Goal: Information Seeking & Learning: Learn about a topic

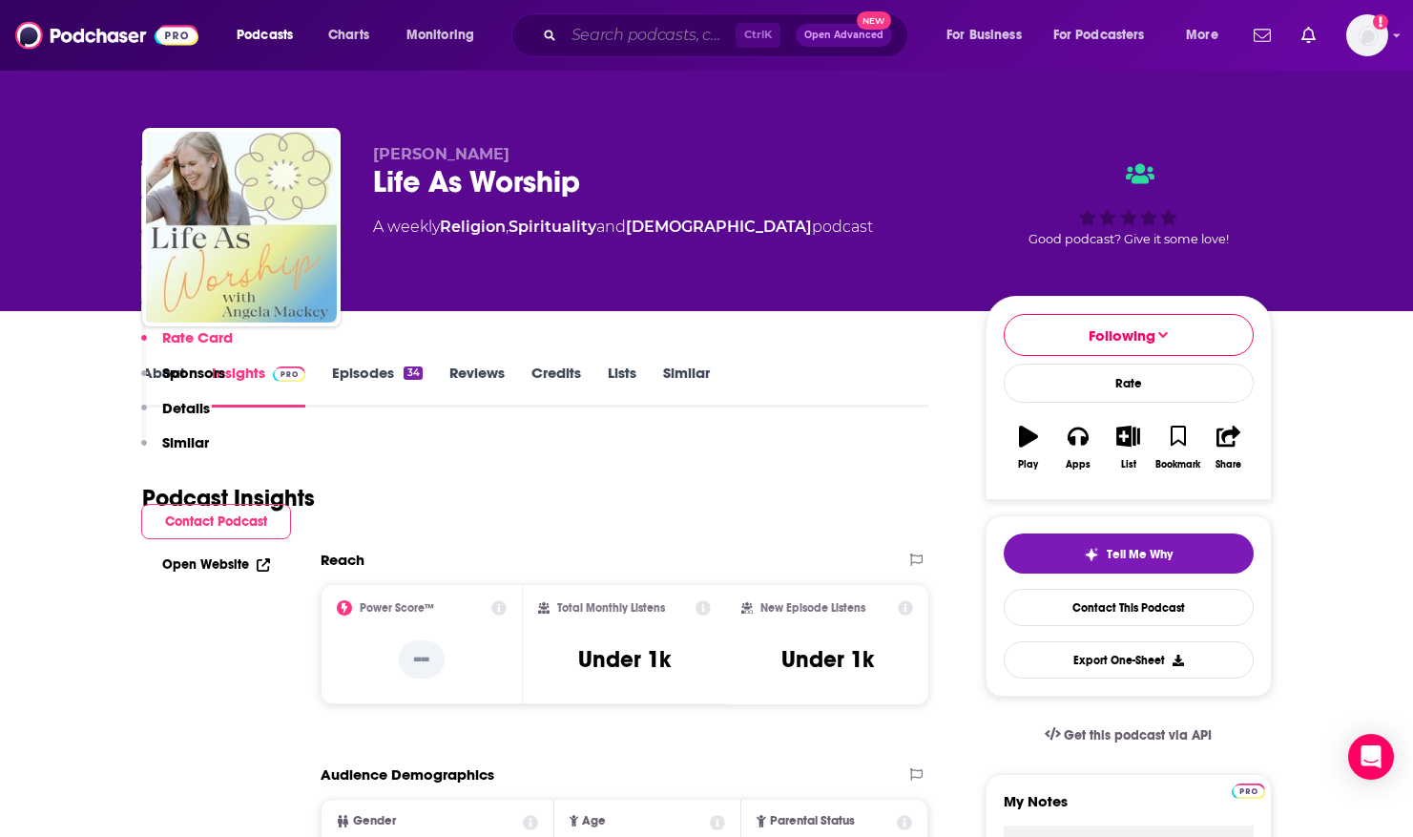
click at [655, 43] on input "Search podcasts, credits, & more..." at bounding box center [650, 35] width 172 height 31
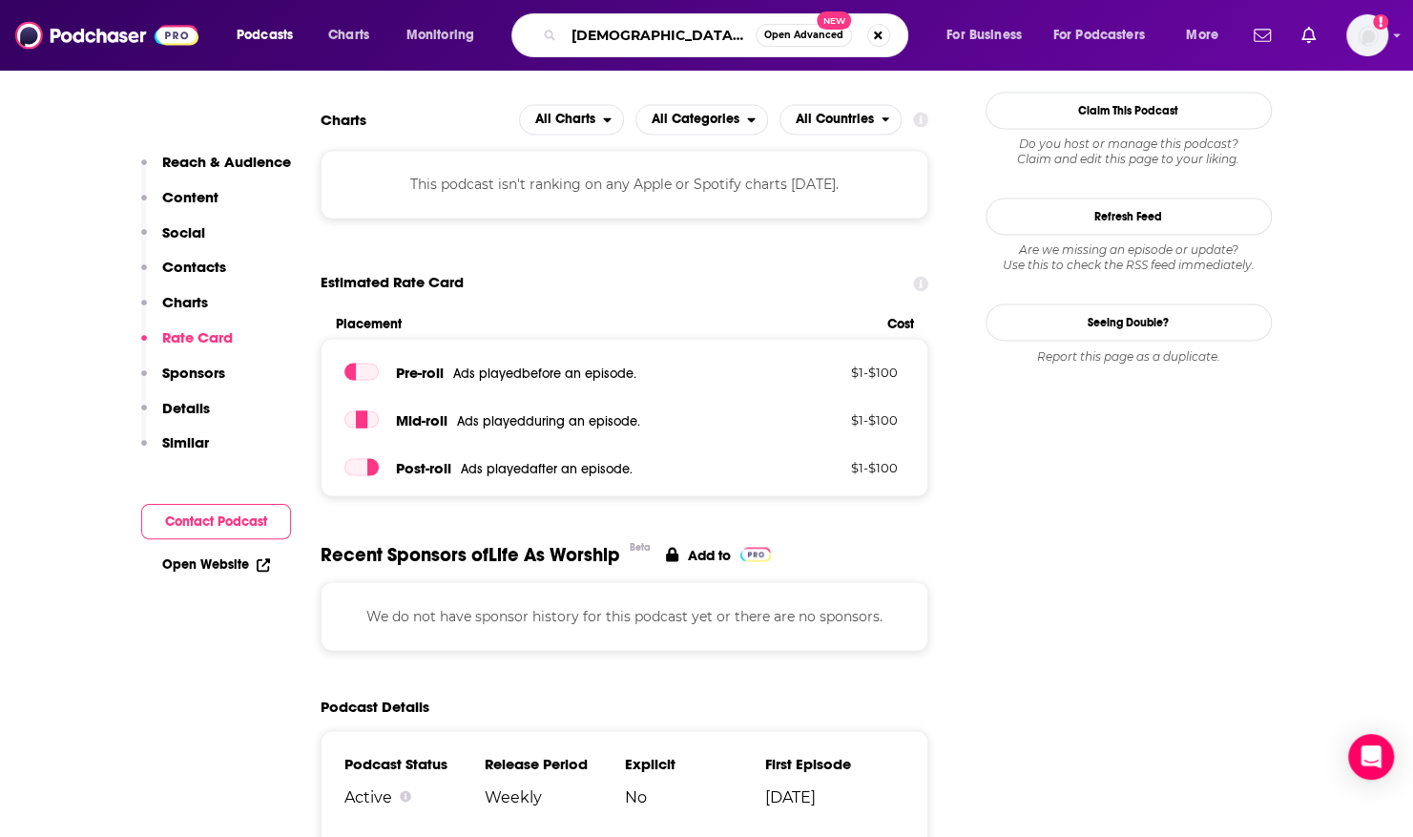
type input "[DEMOGRAPHIC_DATA] health podcast"
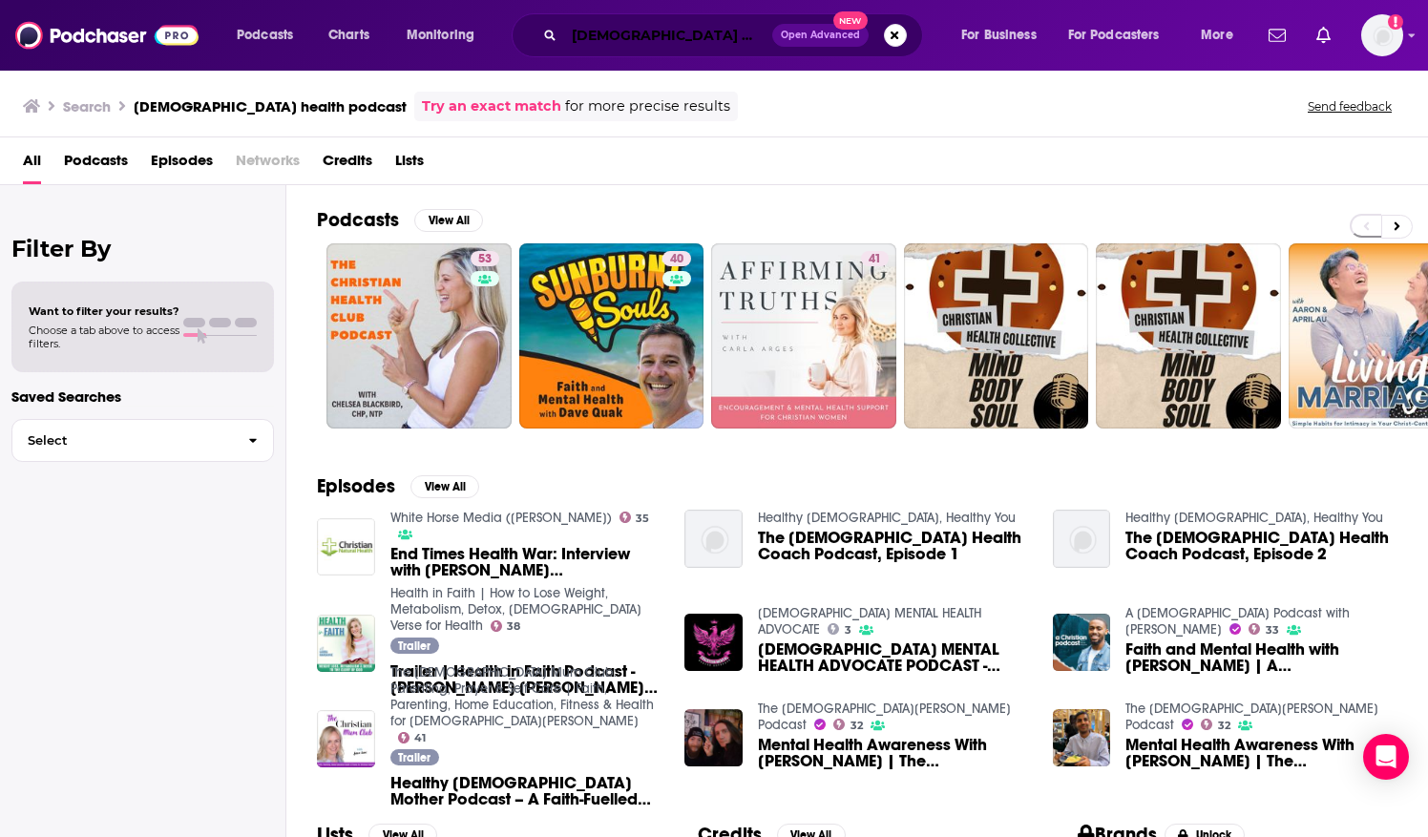
click at [569, 34] on input "[DEMOGRAPHIC_DATA] health podcast" at bounding box center [668, 35] width 208 height 31
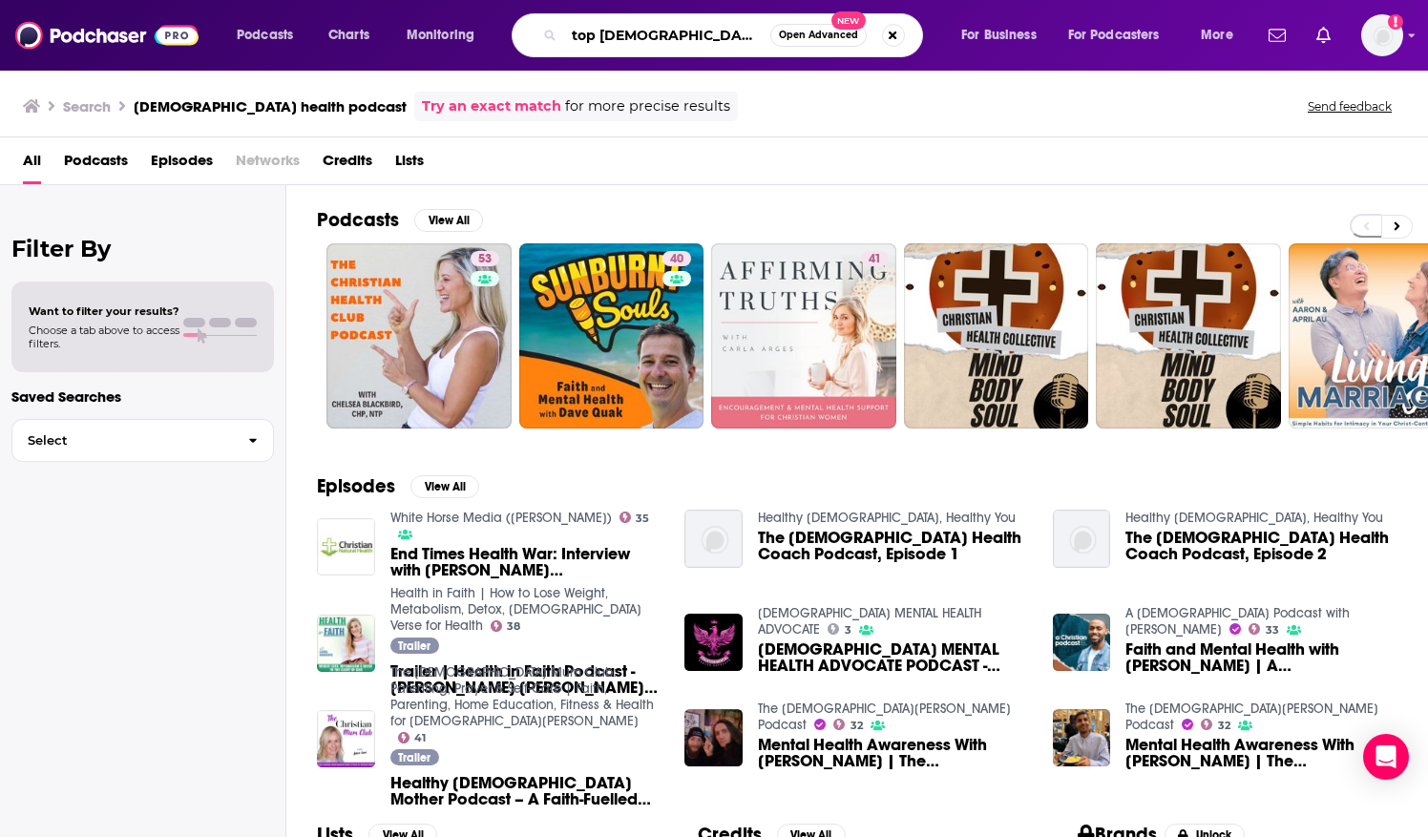
type input "top [DEMOGRAPHIC_DATA] health podcast"
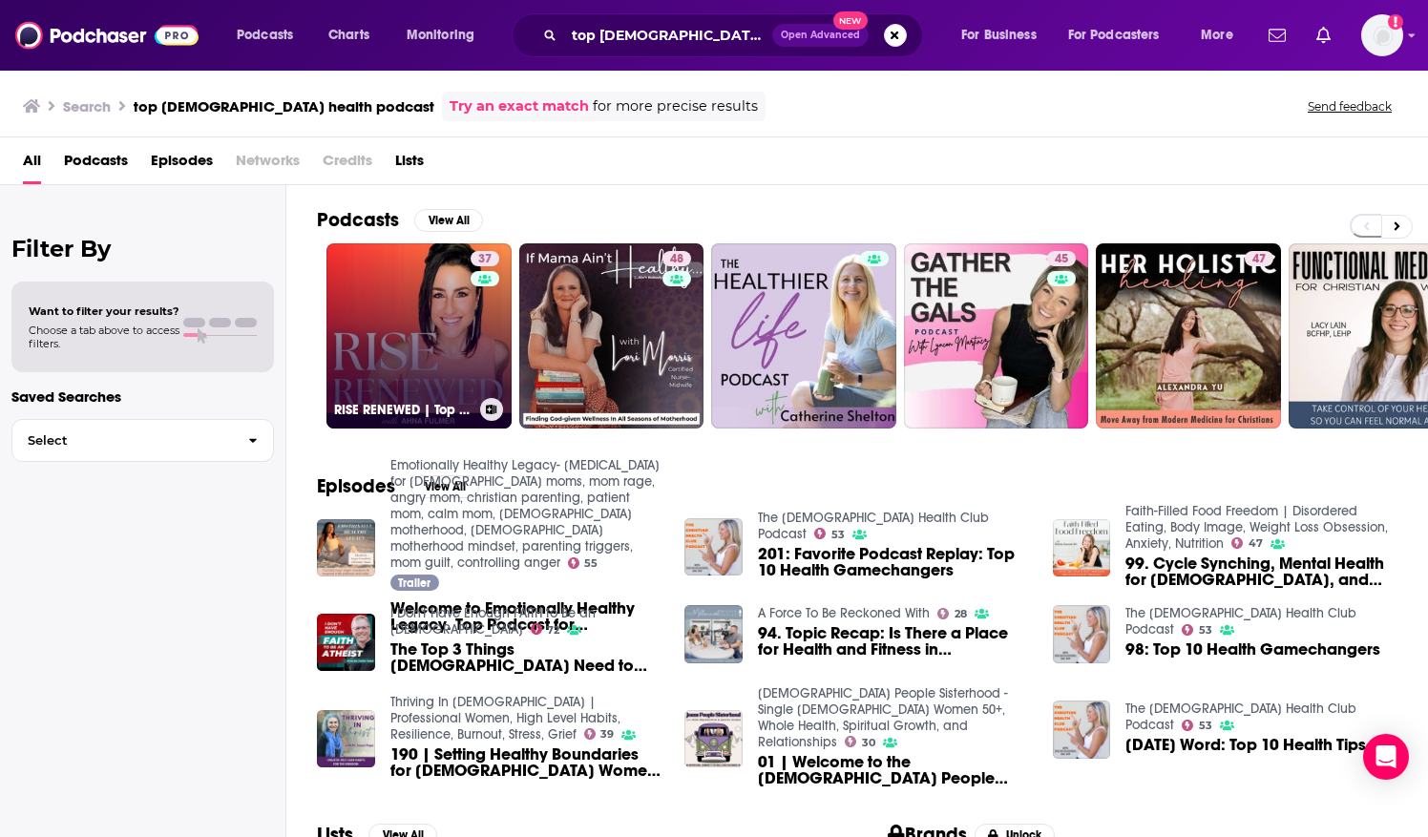
click at [412, 281] on link "37 RISE RENEWED | Top Rated Holistic Health & Fitness Podcasts for Women [DEMOG…" at bounding box center [418, 335] width 185 height 185
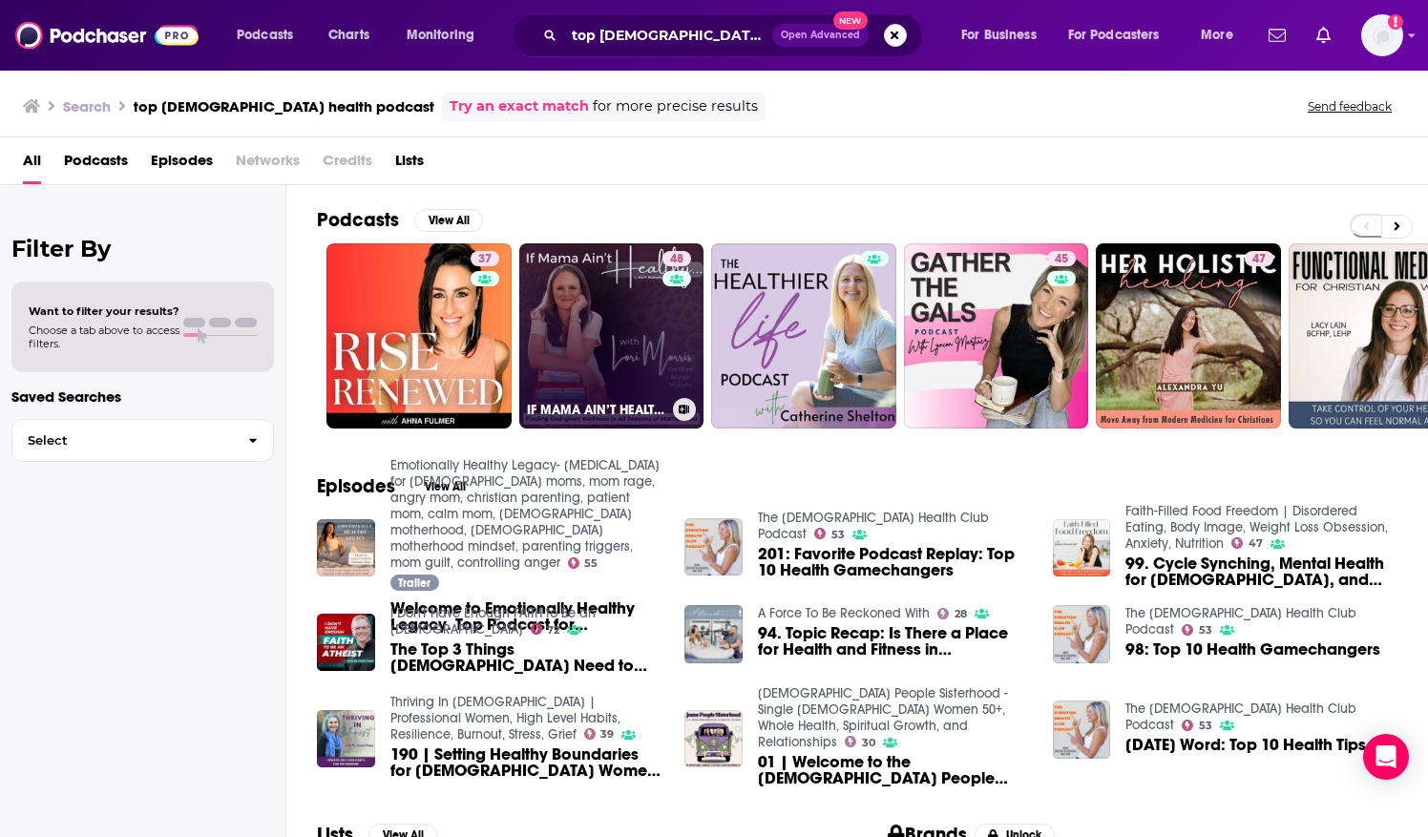
click at [573, 311] on link "48 IF MAMA AIN’T HEALTHY (AIN’T NOBODY HEALTHY) - Holistic Wellness, Metabolic …" at bounding box center [611, 335] width 185 height 185
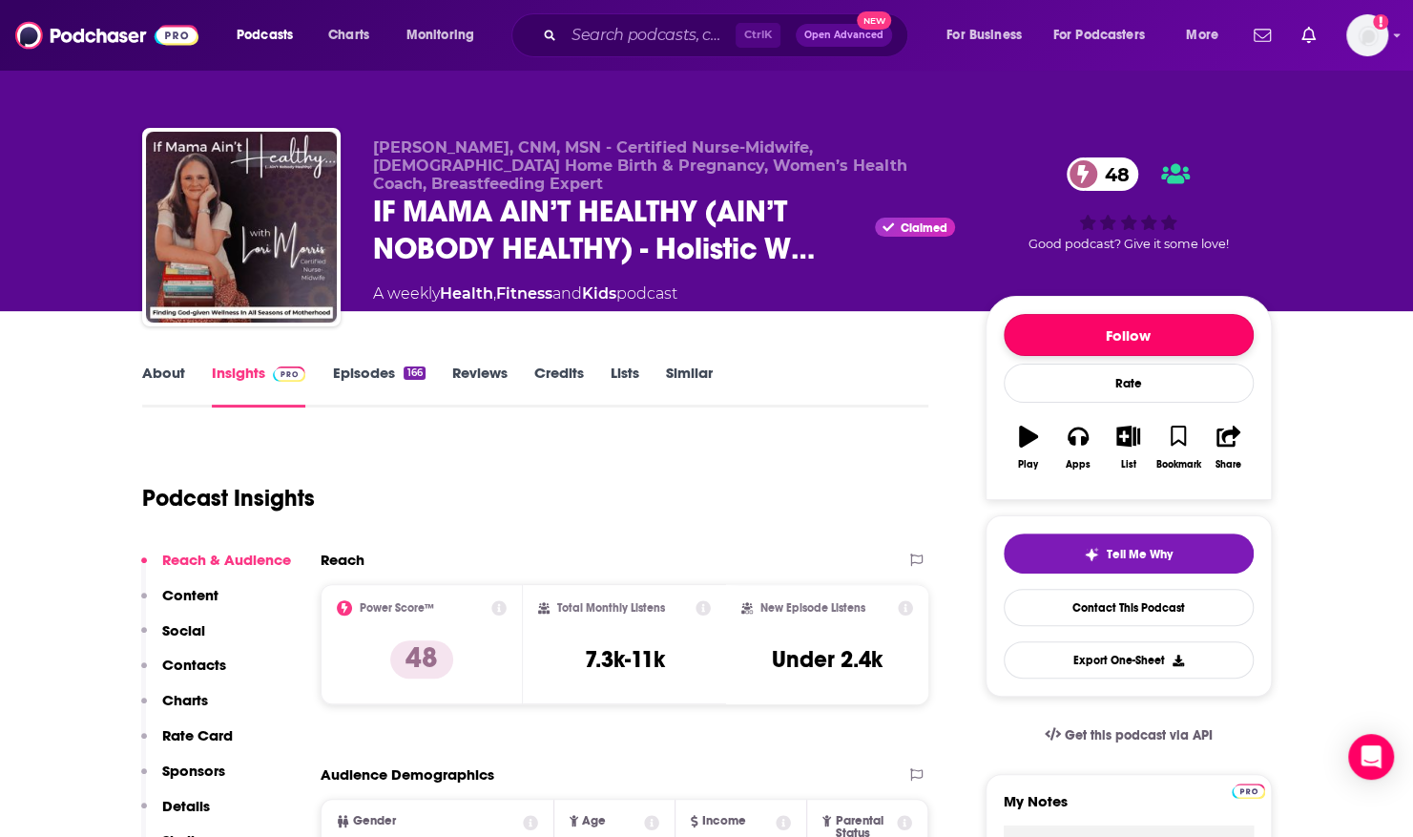
click at [1115, 330] on button "Follow" at bounding box center [1129, 335] width 250 height 42
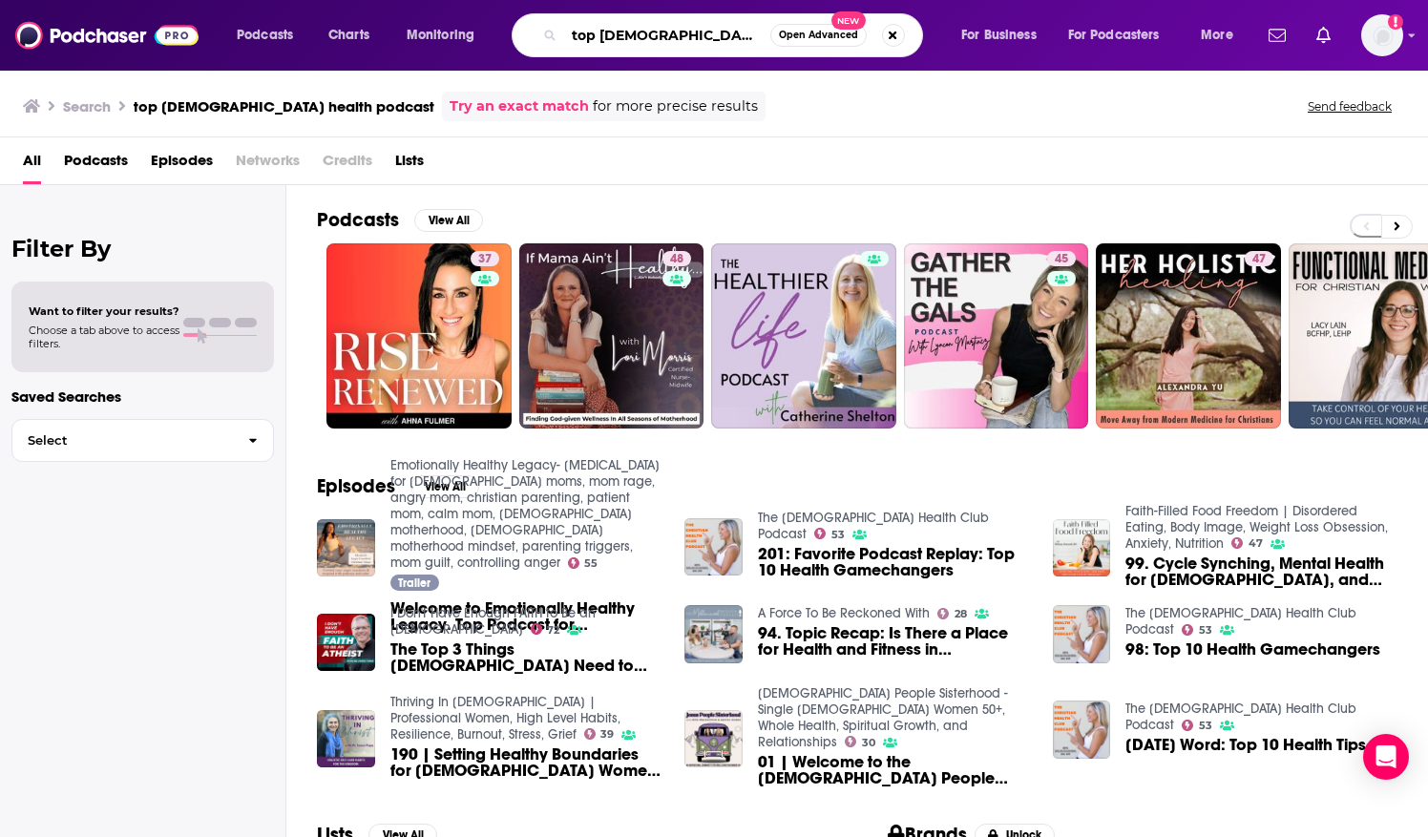
scroll to position [0, 8]
drag, startPoint x: 568, startPoint y: 31, endPoint x: 880, endPoint y: 51, distance: 312.7
click at [881, 46] on div "top [DEMOGRAPHIC_DATA] health podcast Open Advanced New" at bounding box center [717, 35] width 411 height 44
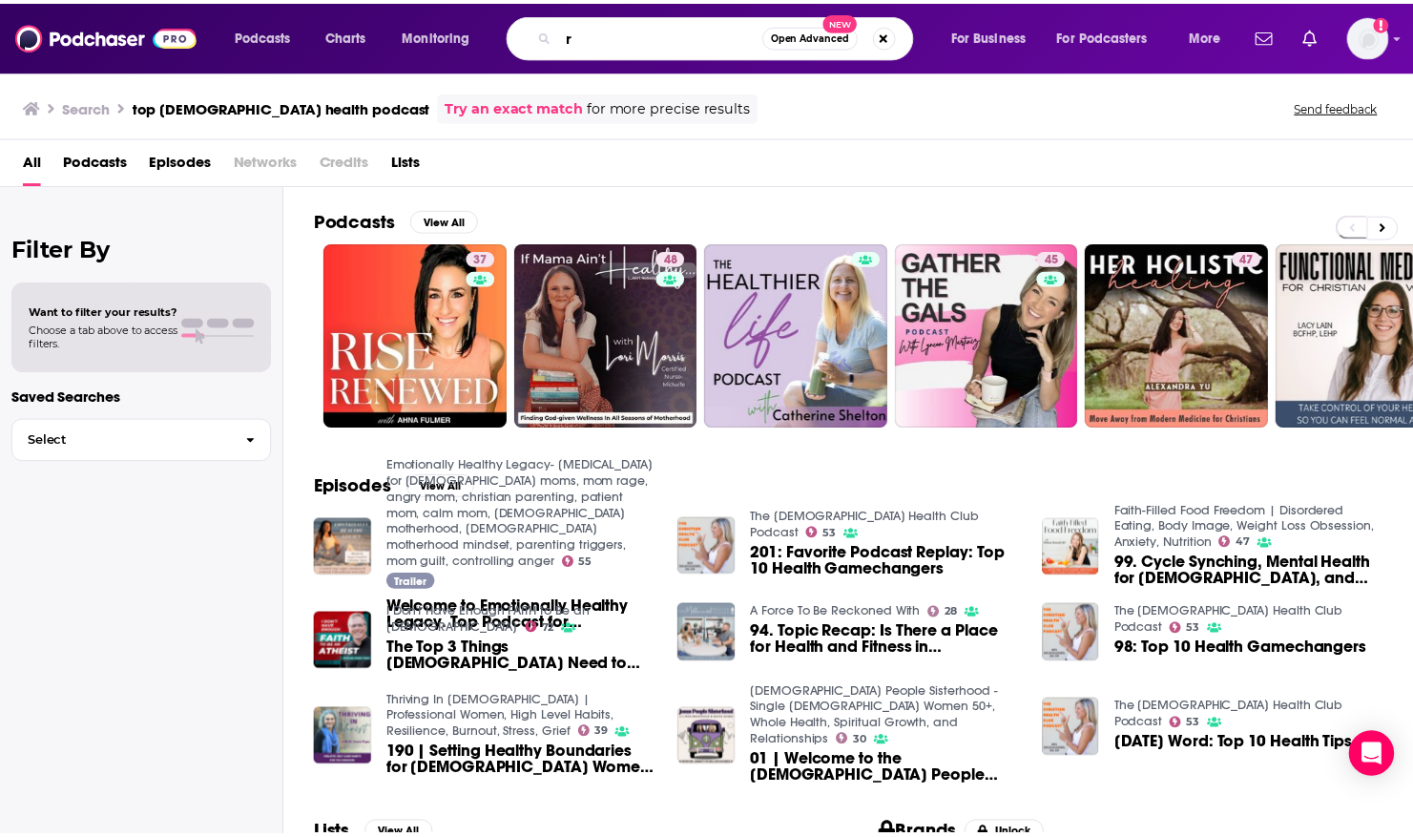
scroll to position [0, 0]
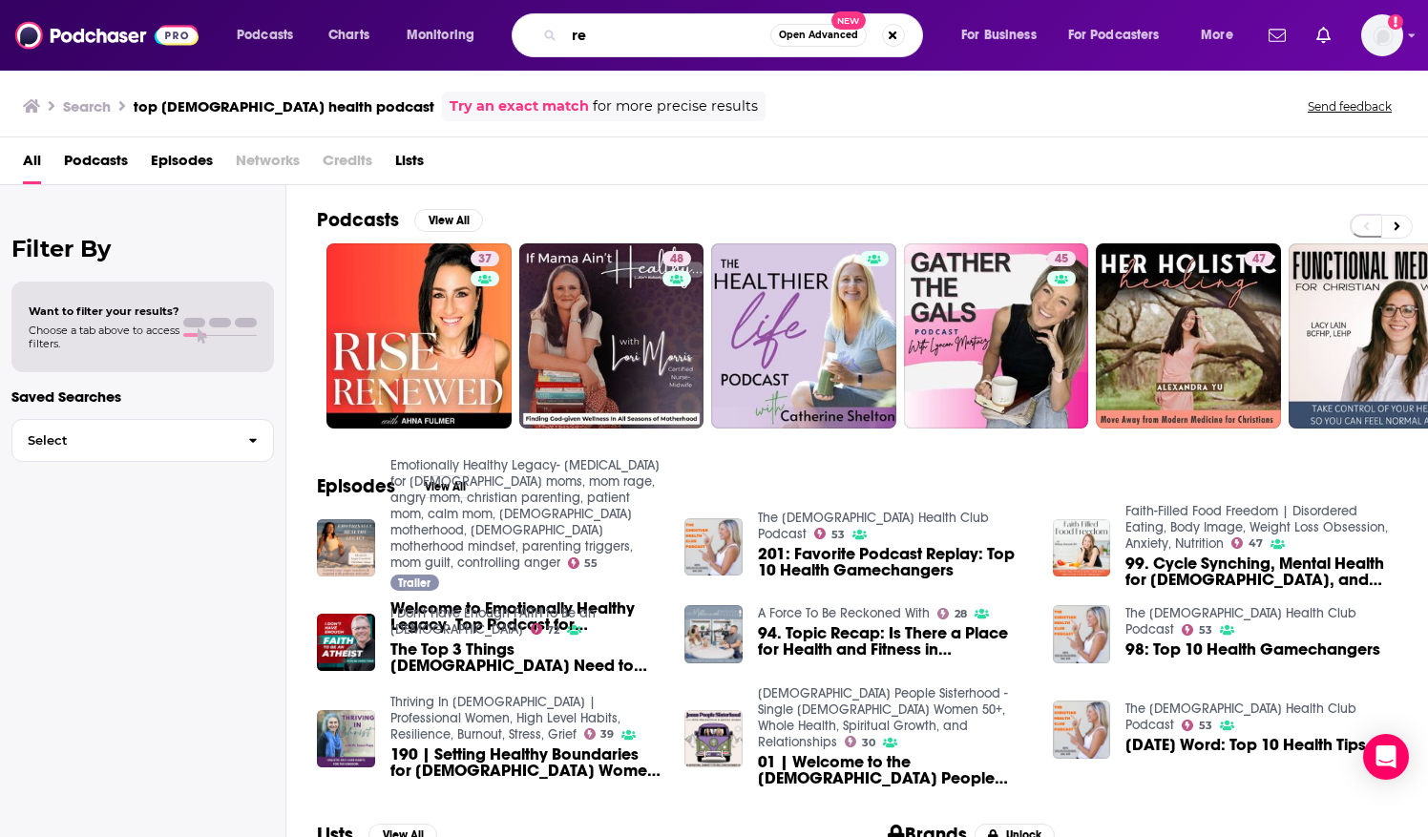
type input "r"
type input "treasured wellness"
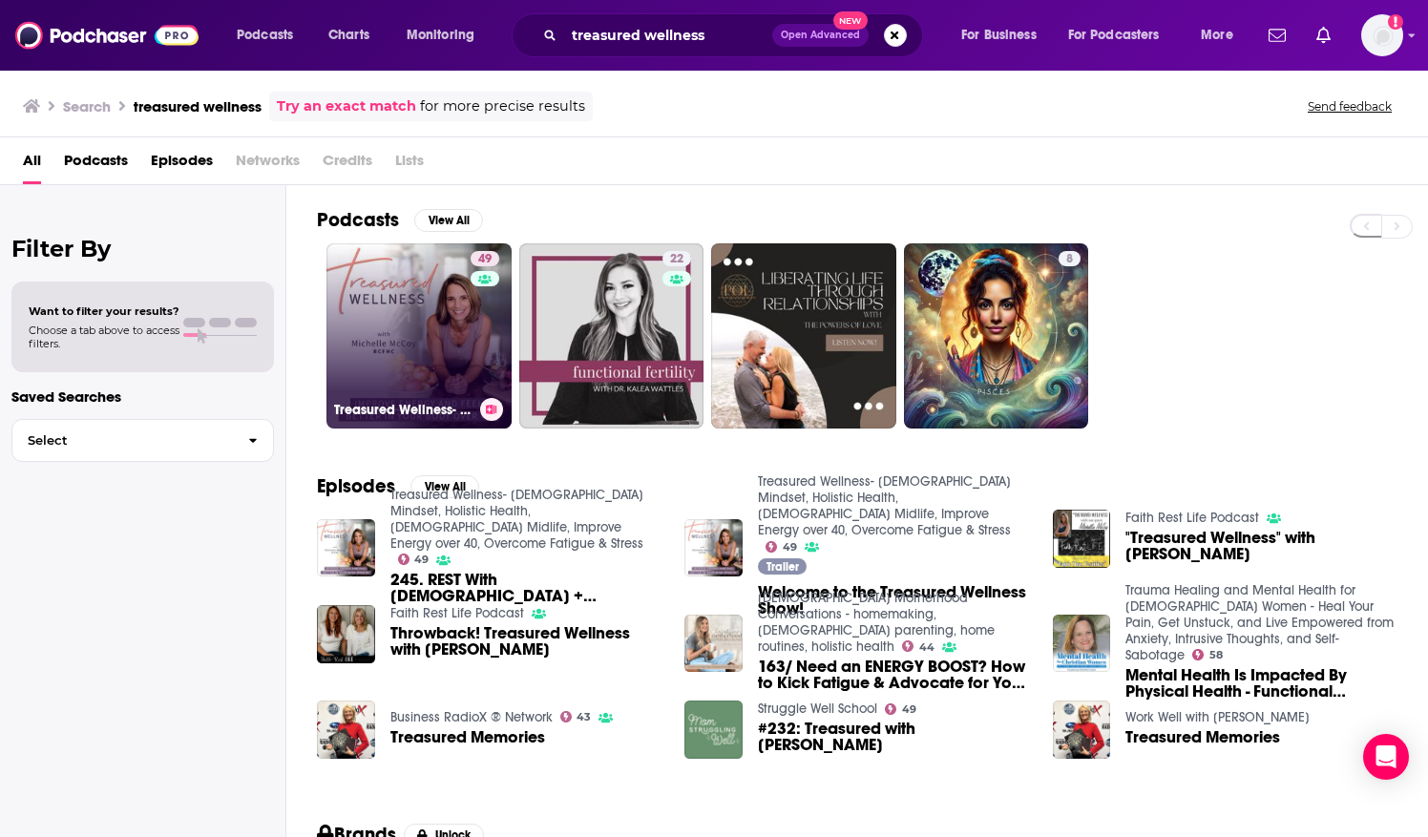
click at [388, 363] on link "49 Treasured Wellness- [DEMOGRAPHIC_DATA] Mindset, Holistic Health, Christian M…" at bounding box center [418, 335] width 185 height 185
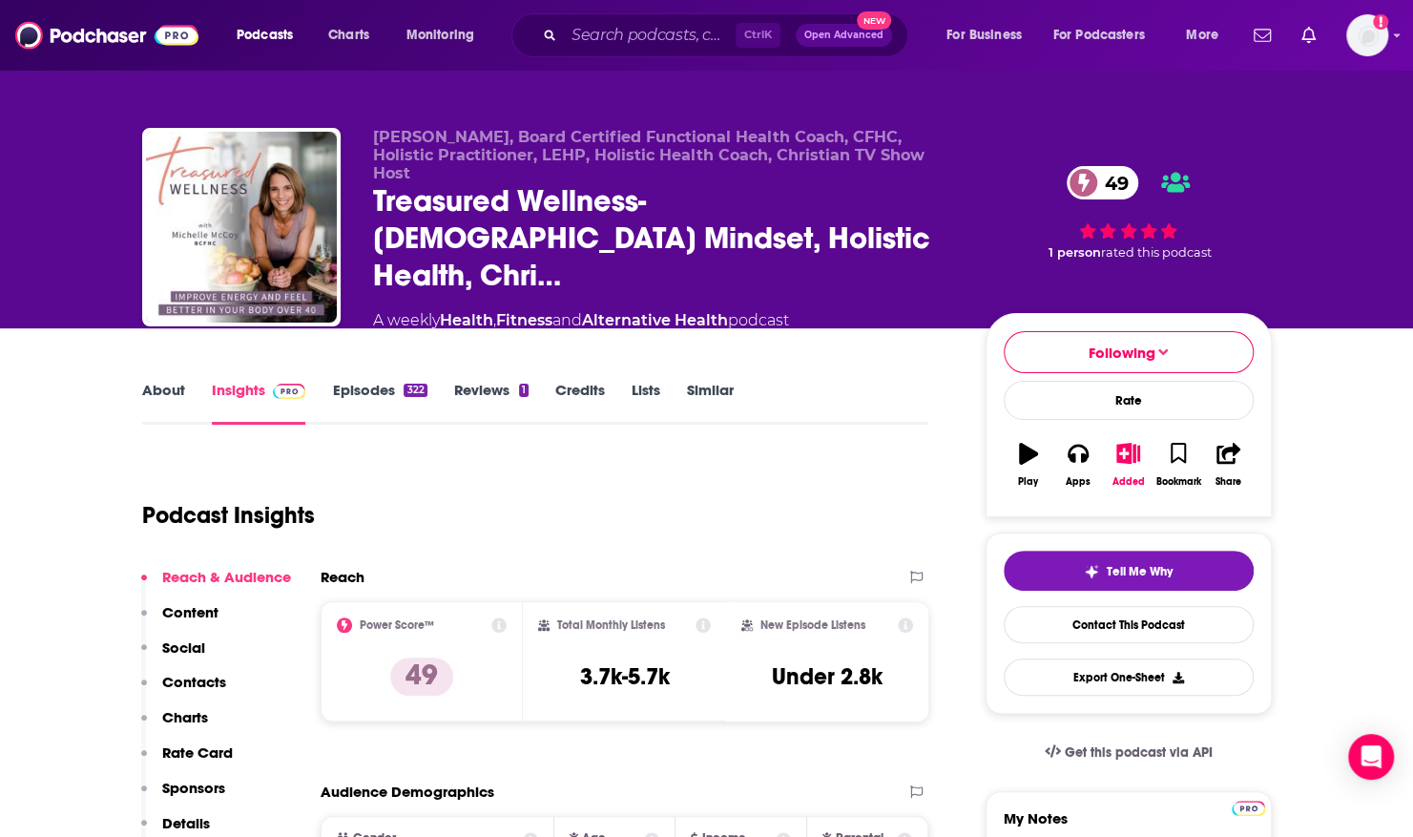
click at [344, 381] on link "Episodes 322" at bounding box center [379, 403] width 94 height 44
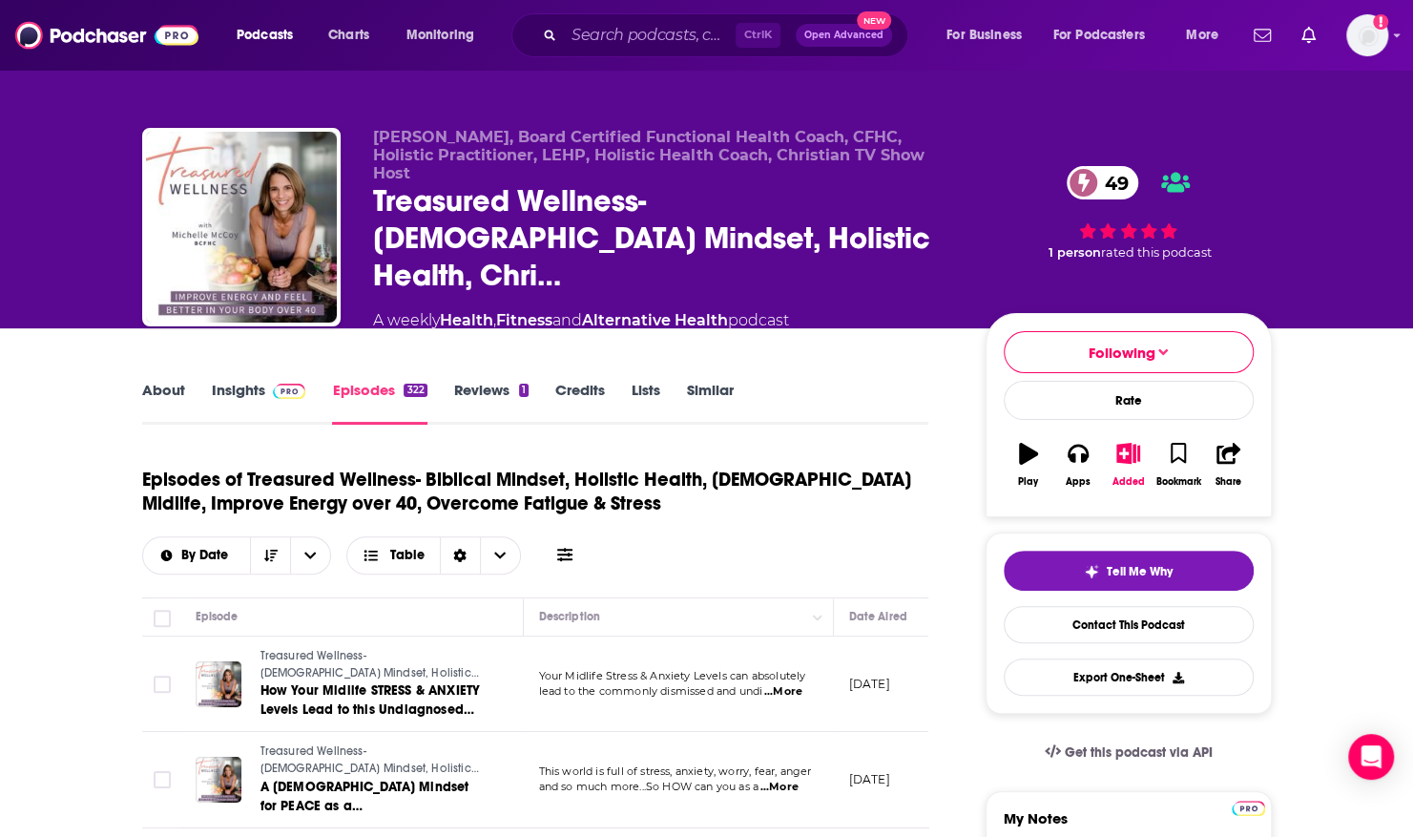
click at [355, 381] on link "Episodes 322" at bounding box center [379, 403] width 94 height 44
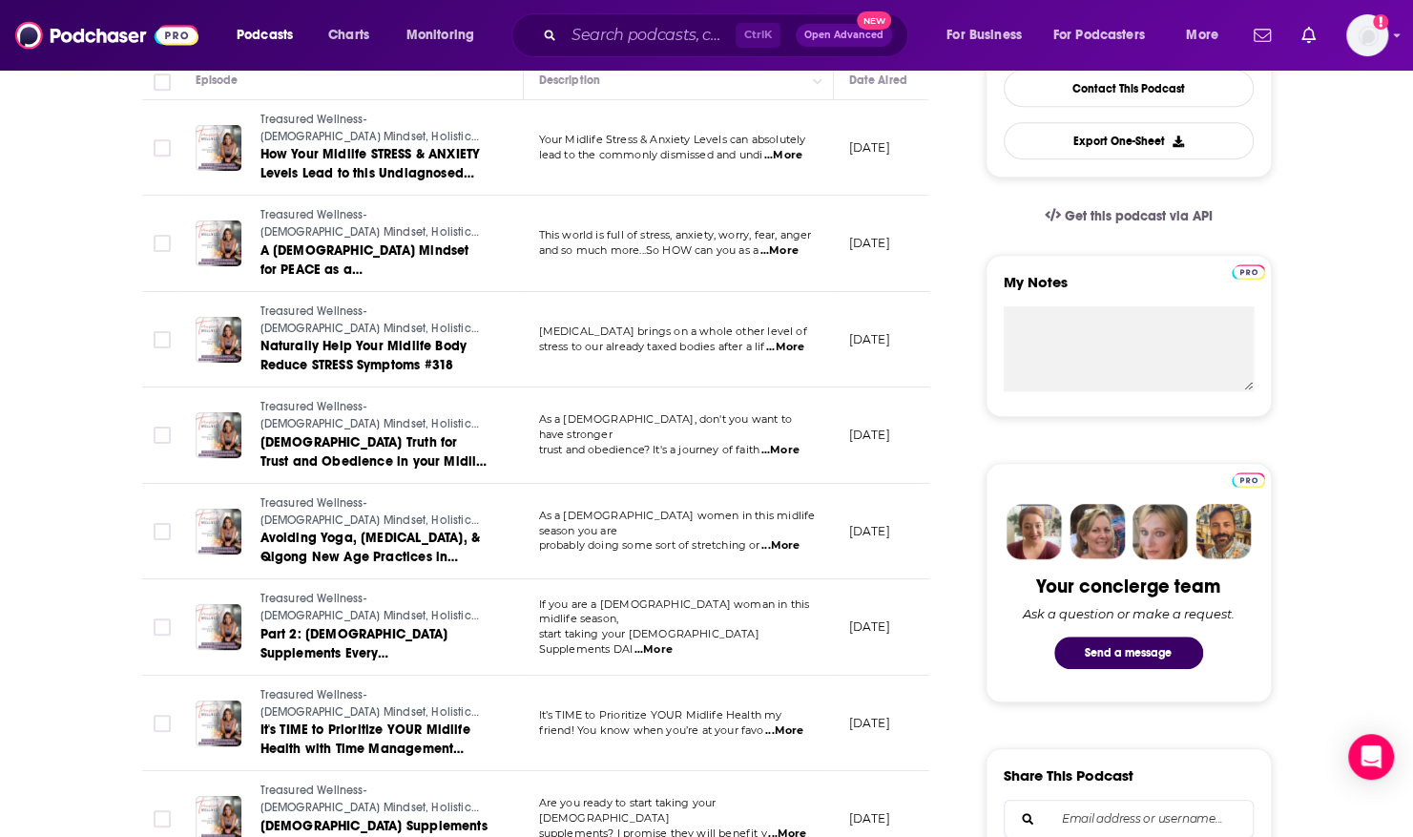
scroll to position [536, 0]
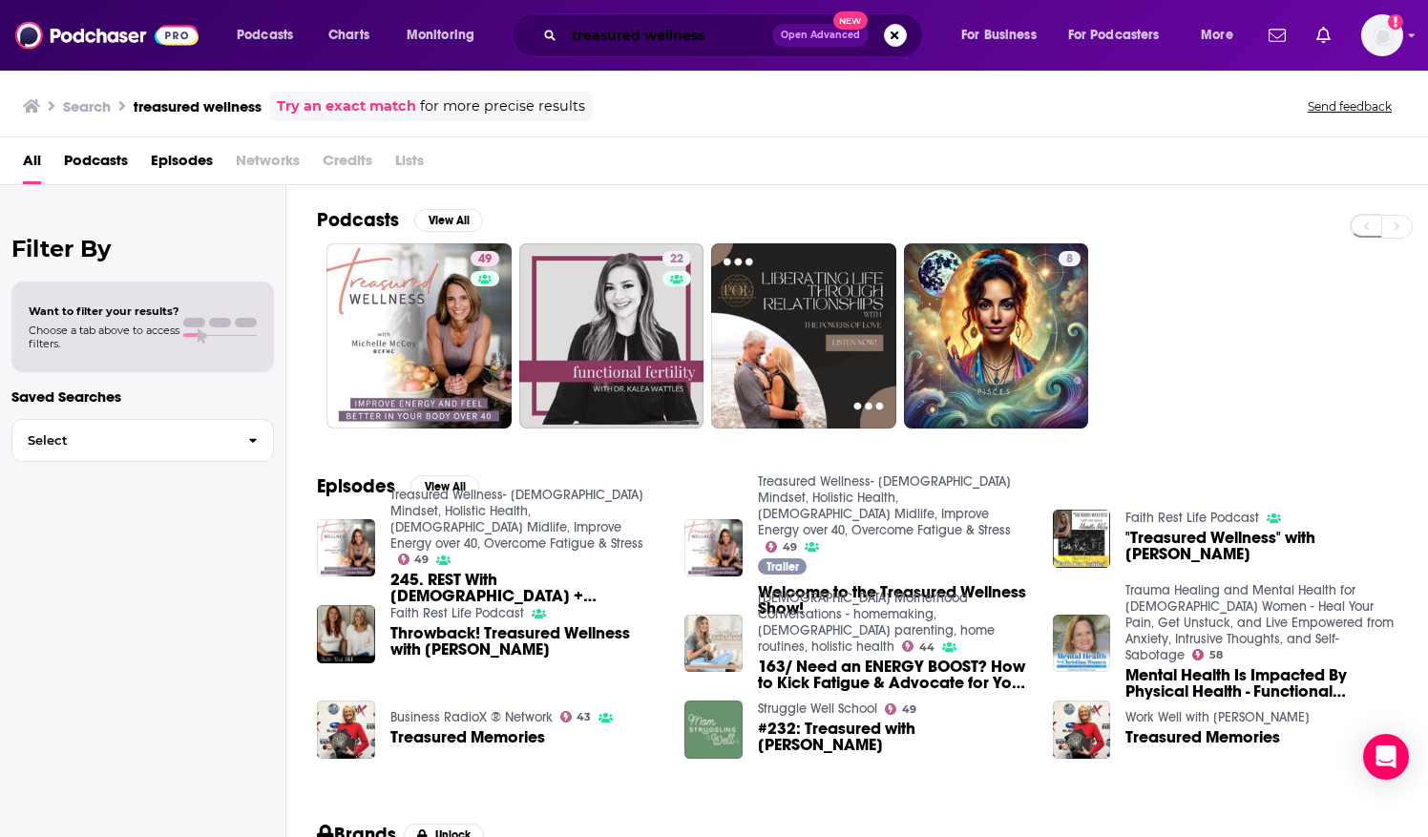
click at [579, 31] on input "treasured wellness" at bounding box center [668, 35] width 208 height 31
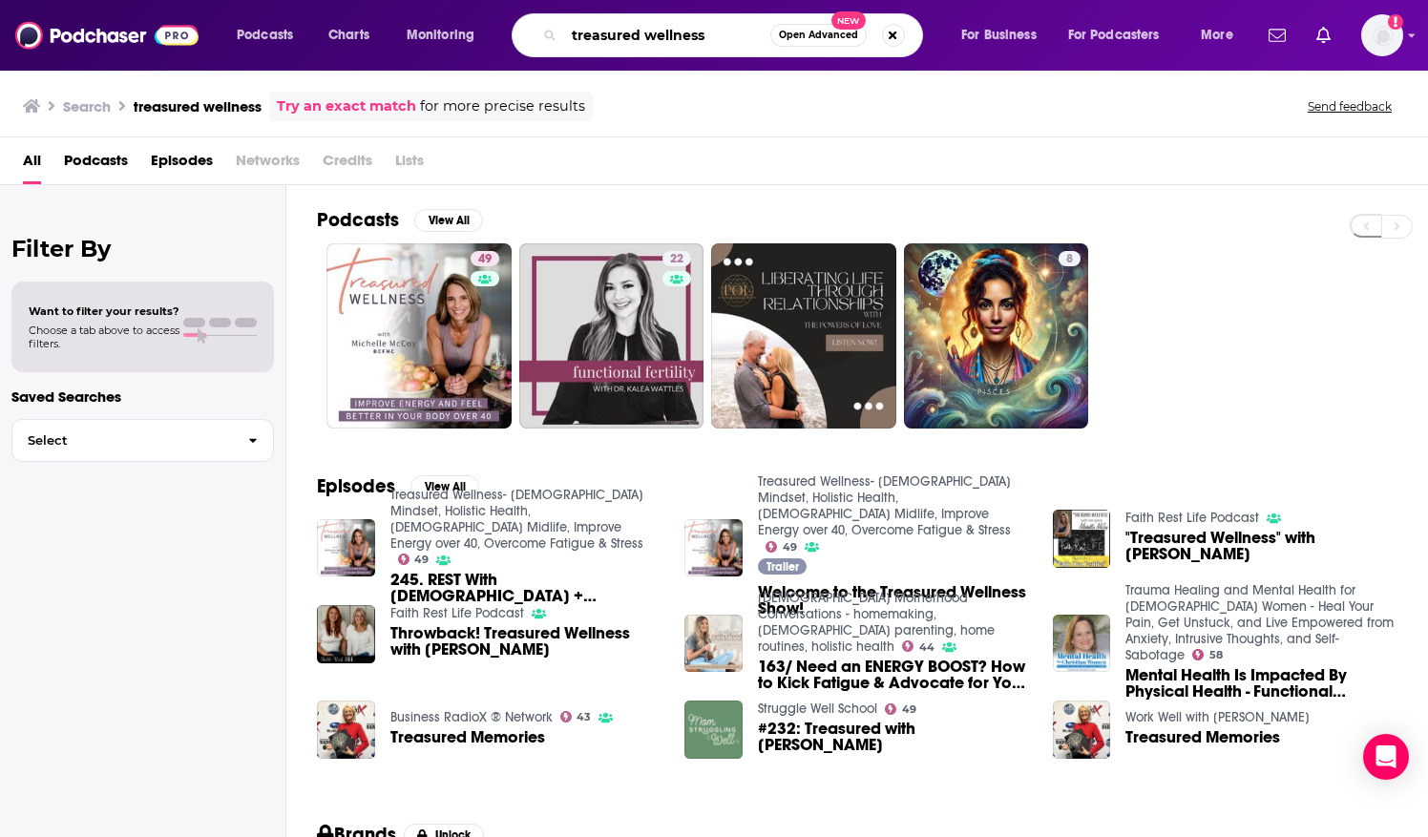
click at [579, 31] on input "treasured wellness" at bounding box center [667, 35] width 206 height 31
type input "[DEMOGRAPHIC_DATA] mental health"
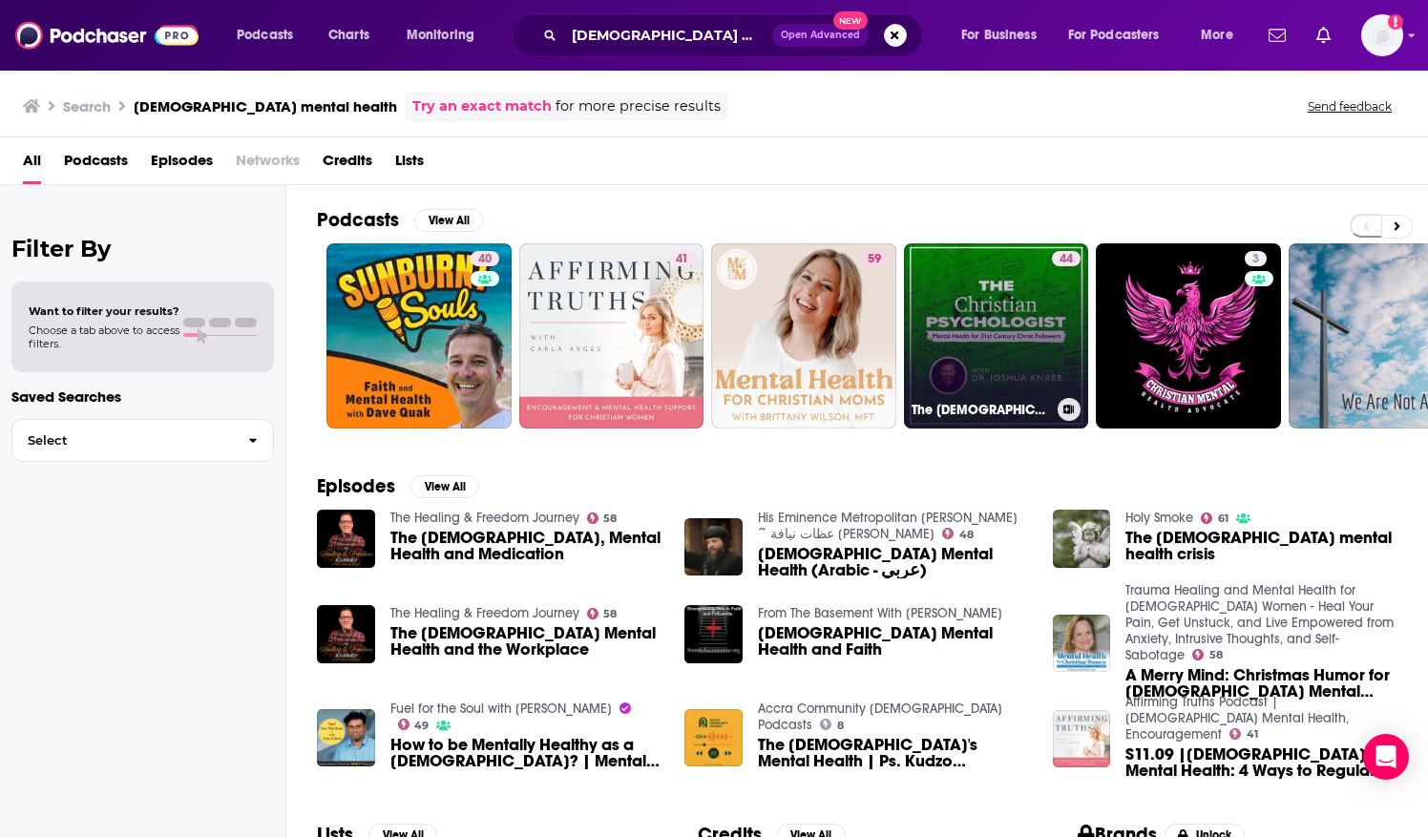
click at [981, 323] on link "44 The [DEMOGRAPHIC_DATA] [MEDICAL_DATA]: Mental Health for 21st Century [DEMOG…" at bounding box center [996, 335] width 185 height 185
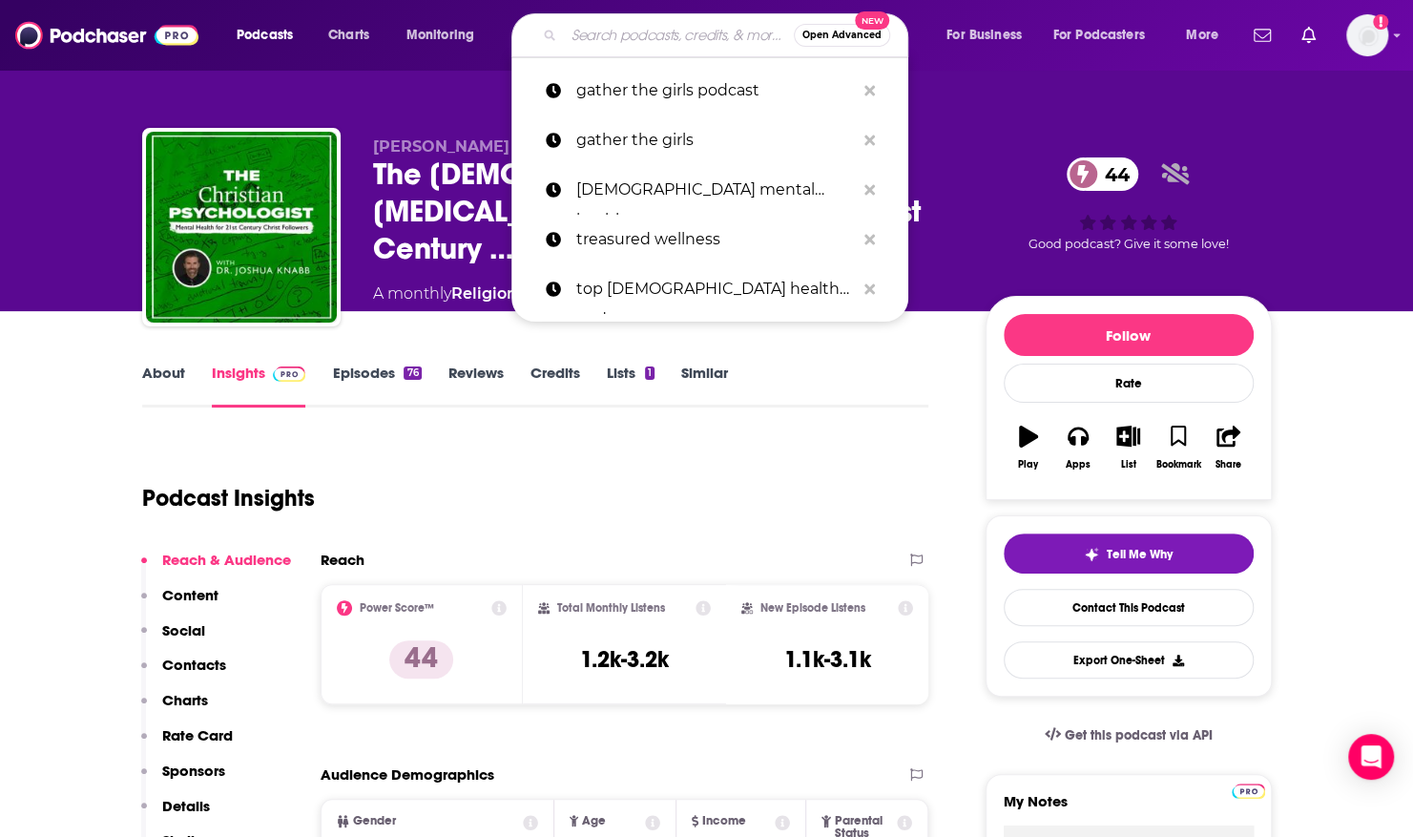
click at [580, 38] on input "Search podcasts, credits, & more..." at bounding box center [679, 35] width 230 height 31
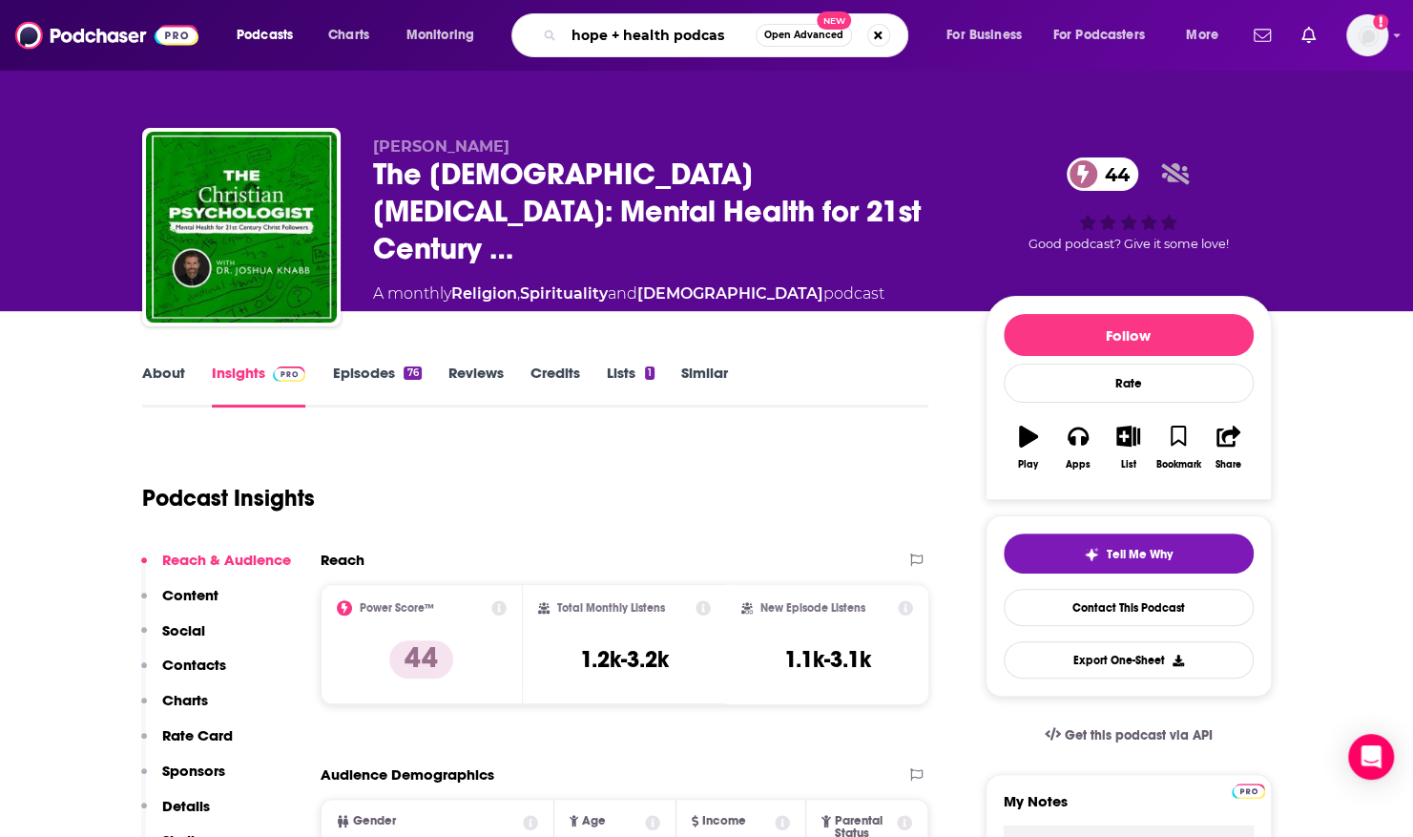
type input "hope + health podcast"
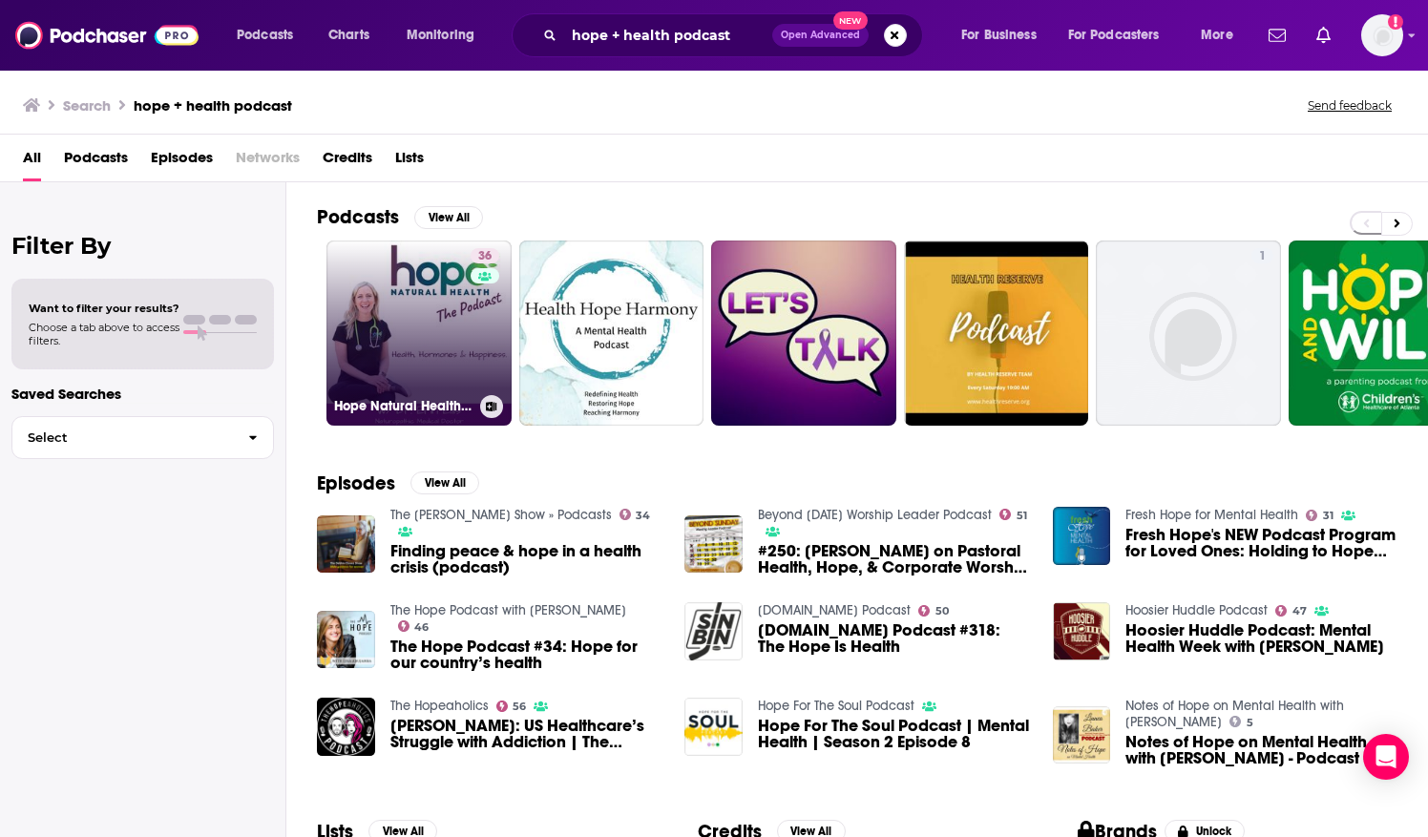
click at [427, 319] on link "36 Hope Natural Health Podcast" at bounding box center [418, 332] width 185 height 185
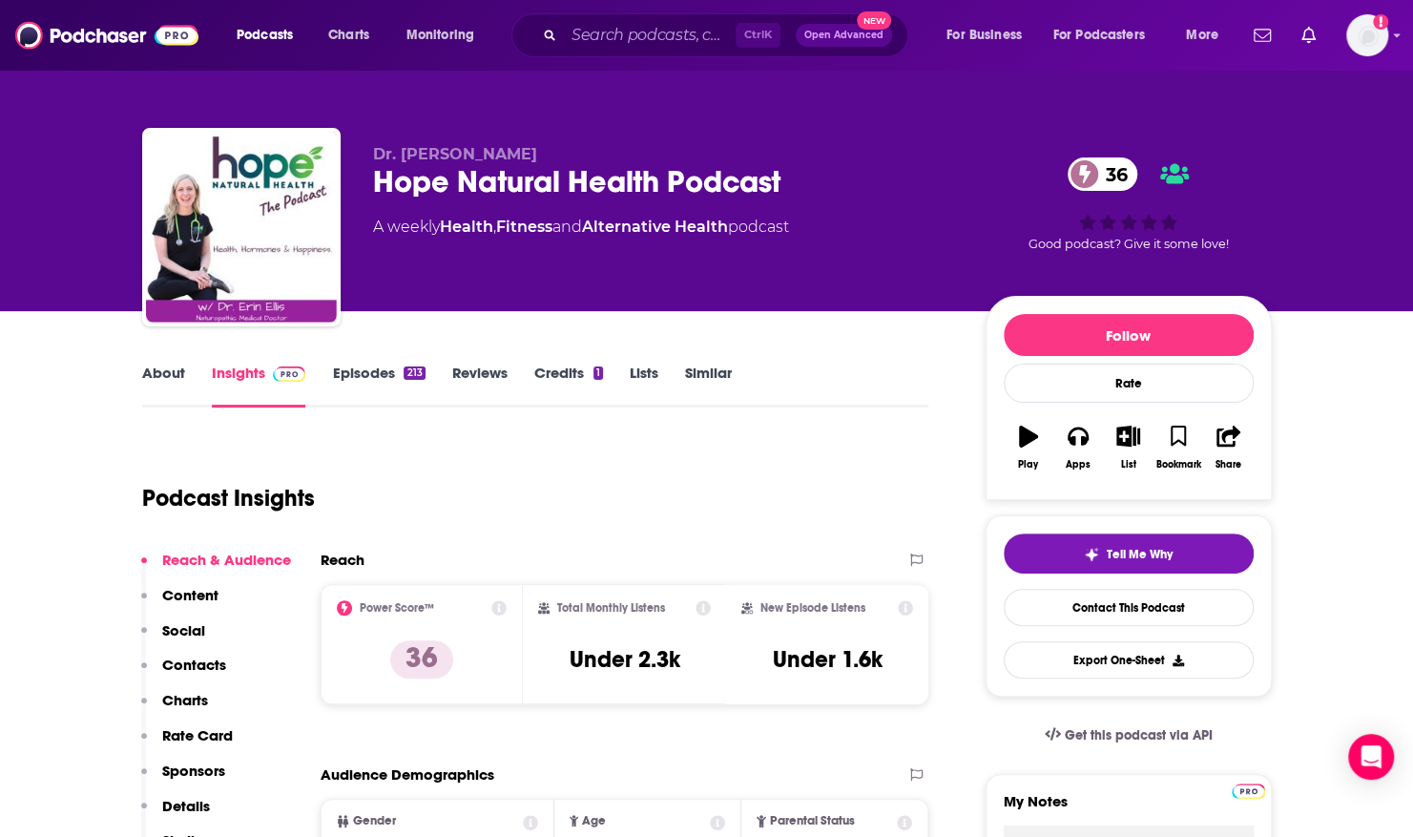
click at [155, 370] on link "About" at bounding box center [163, 386] width 43 height 44
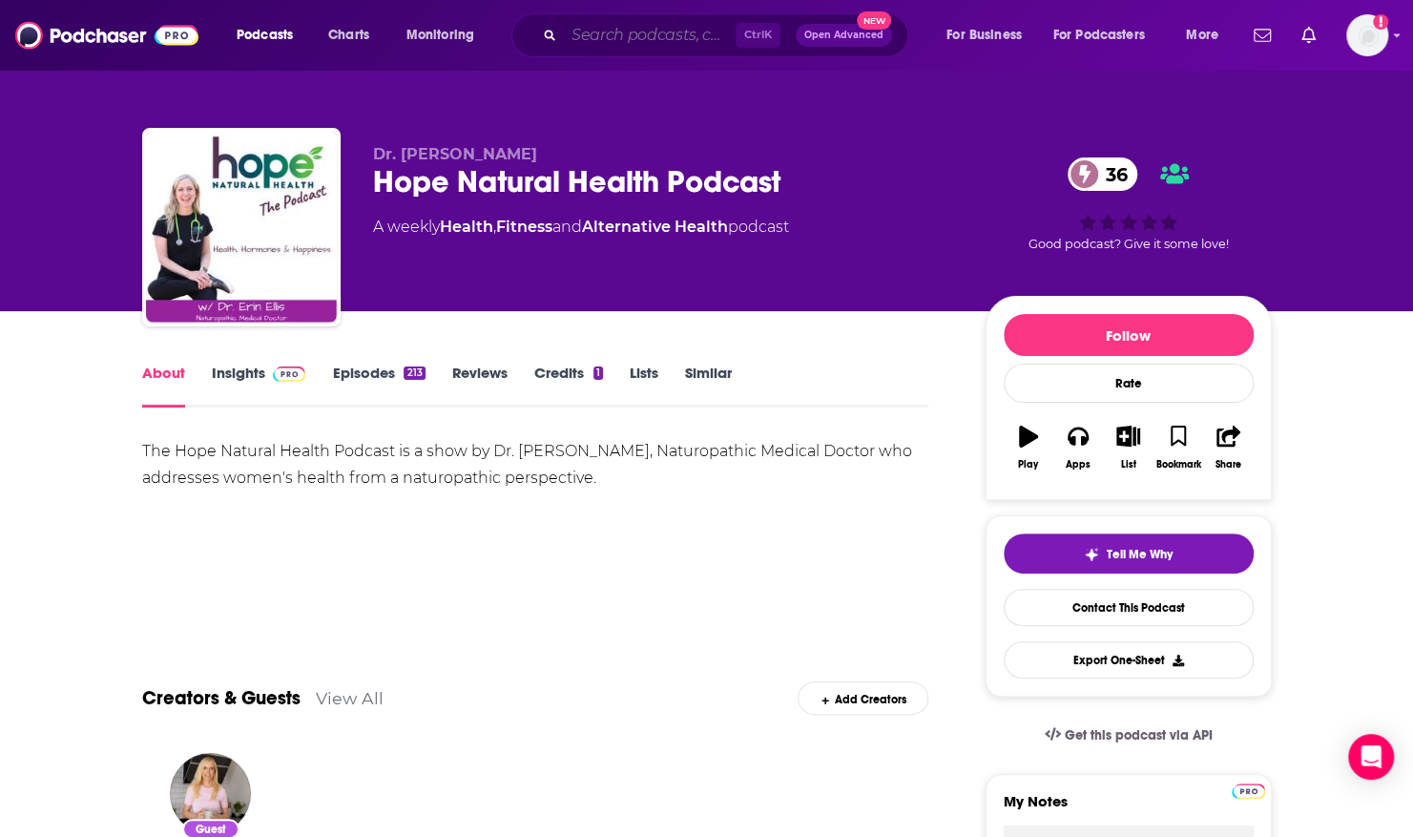
click at [598, 29] on input "Search podcasts, credits, & more..." at bounding box center [650, 35] width 172 height 31
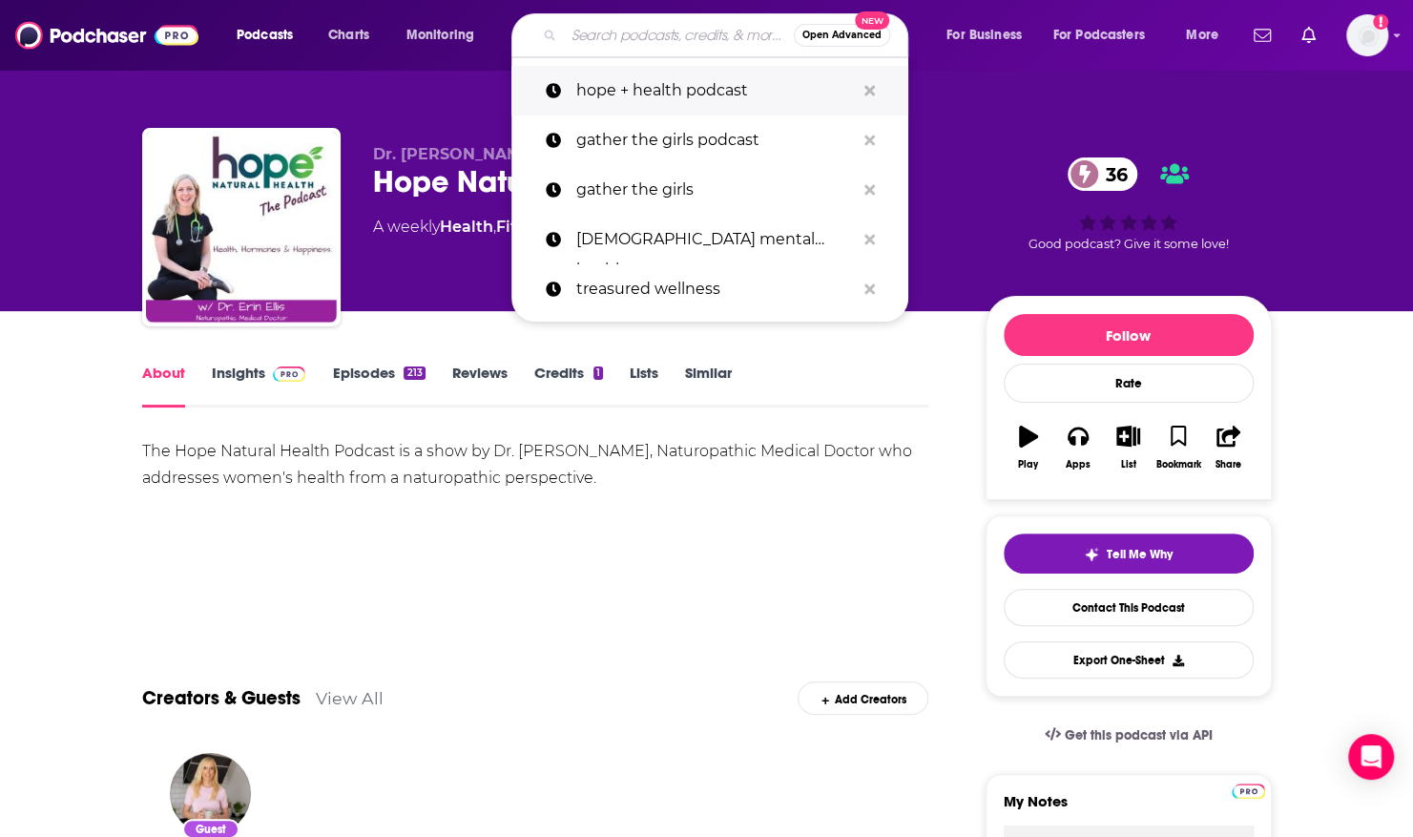
click at [598, 79] on p "hope + health podcast" at bounding box center [715, 91] width 279 height 50
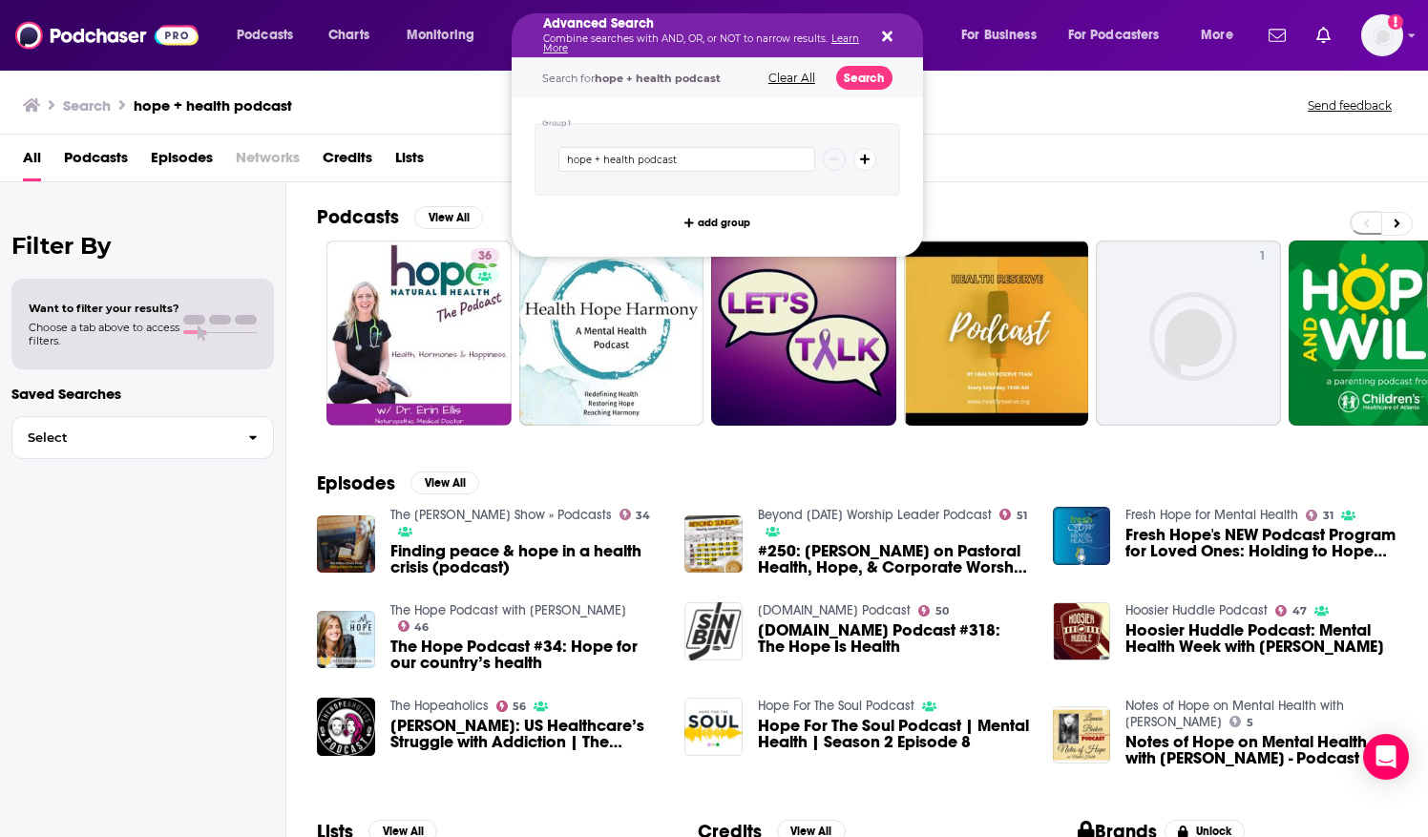
click at [948, 111] on div "Search hope + health podcast Send feedback" at bounding box center [710, 105] width 1374 height 27
click at [890, 30] on icon "Search podcasts, credits, & more..." at bounding box center [887, 36] width 10 height 15
click at [591, 160] on input "hope + health podcast" at bounding box center [686, 159] width 257 height 25
click at [638, 149] on input "hope& health podcast" at bounding box center [686, 159] width 257 height 25
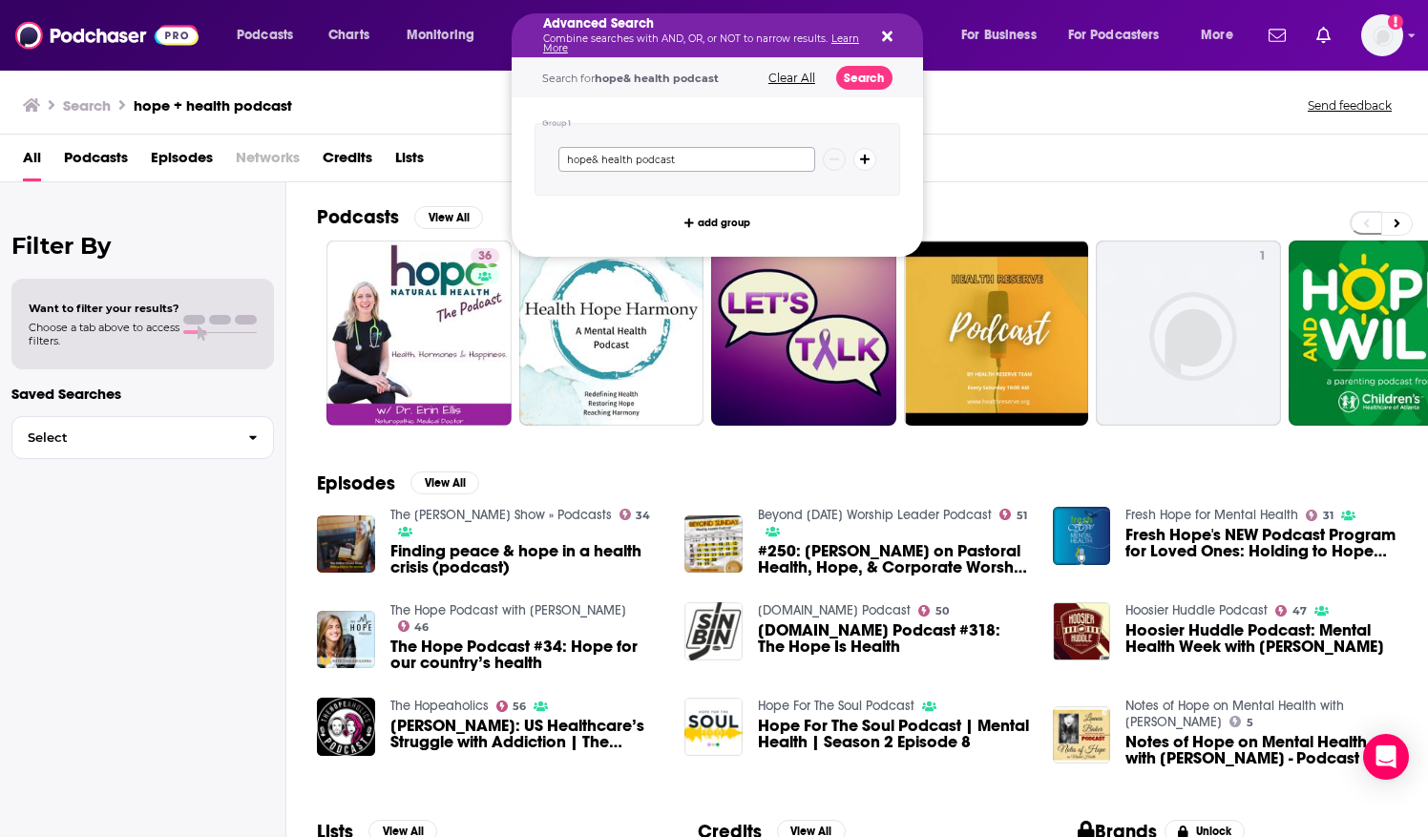
click at [618, 154] on input "hope& health podcast" at bounding box center [686, 159] width 257 height 25
click at [623, 156] on input "hope& health podcast" at bounding box center [686, 159] width 257 height 25
click at [589, 157] on input "hope& healing podcast" at bounding box center [686, 159] width 257 height 25
type input "hope & healing podcast"
click at [863, 78] on button "Search" at bounding box center [864, 78] width 56 height 24
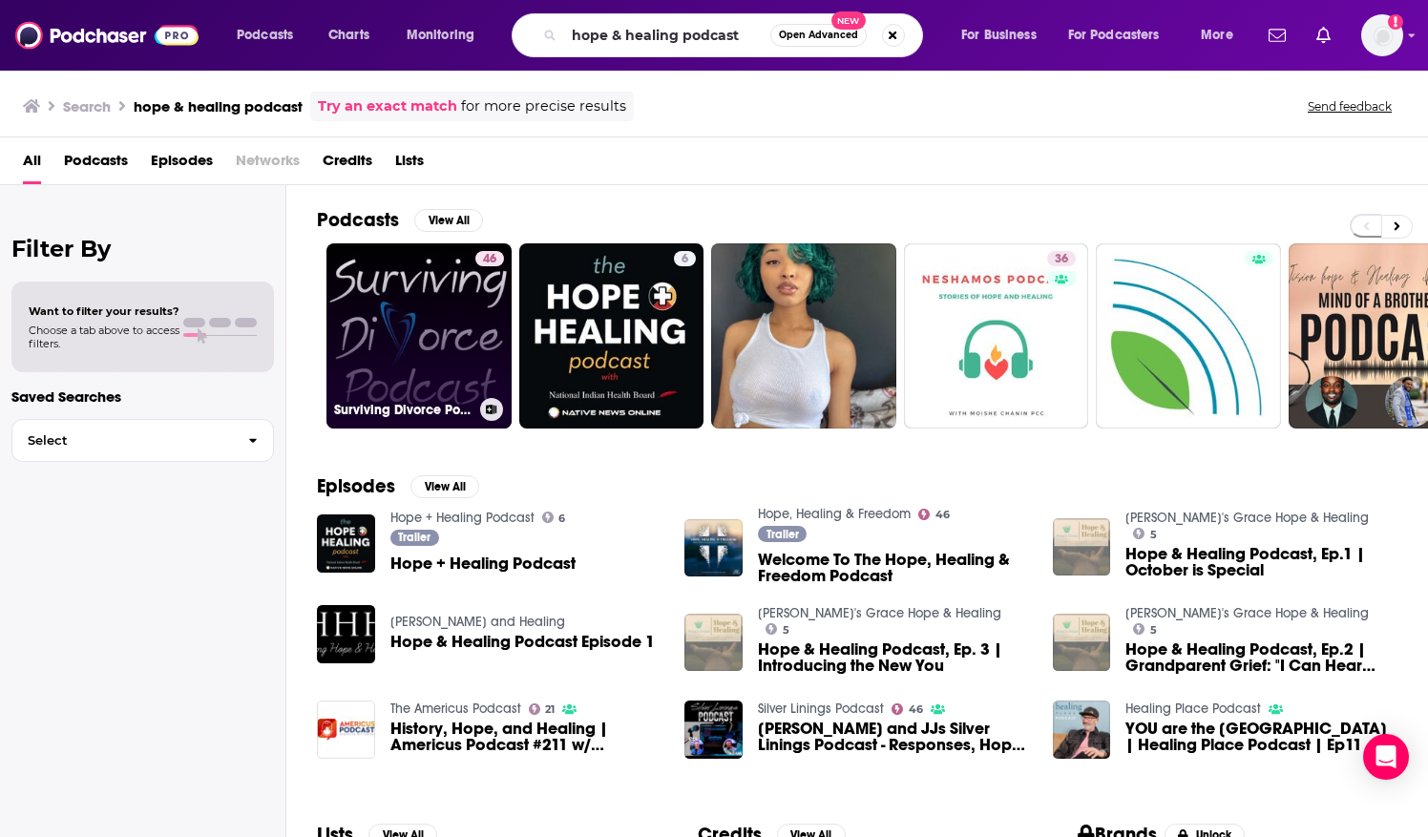
click at [434, 352] on link "46 Surviving Divorce Podcast: Hope, Healing, Recovery, Personal Finance, Co-Par…" at bounding box center [418, 335] width 185 height 185
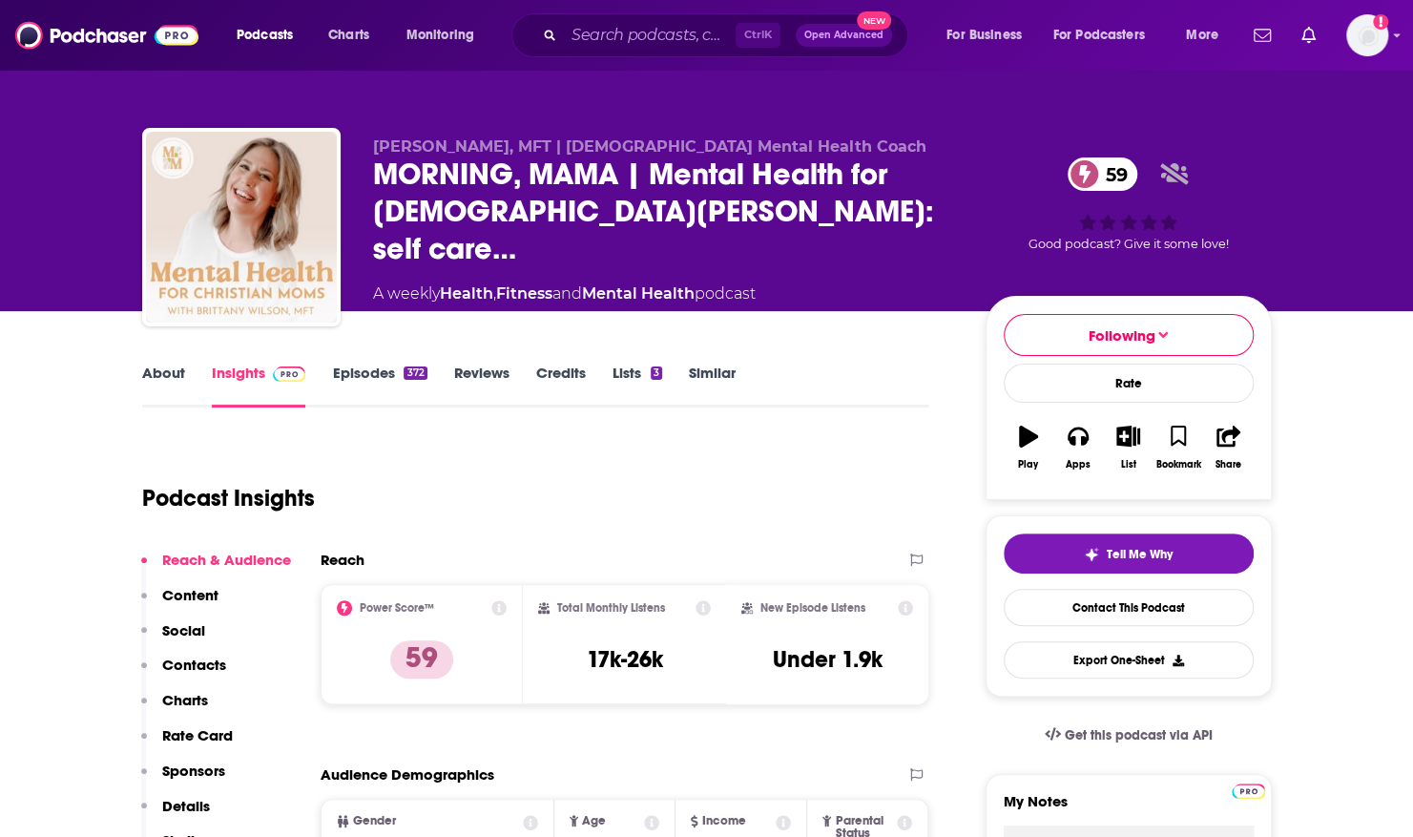
click at [149, 369] on link "About" at bounding box center [163, 386] width 43 height 44
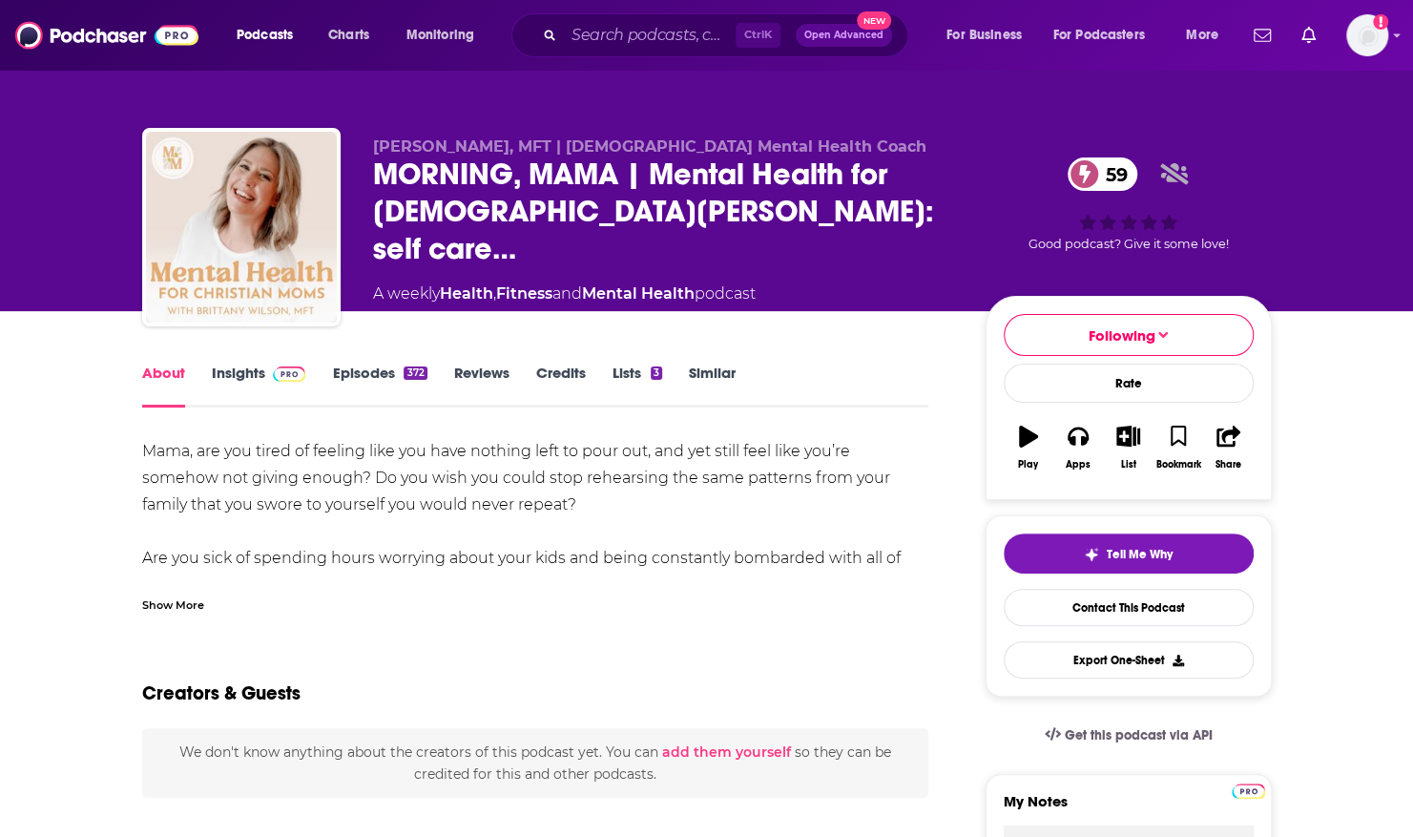
click at [166, 608] on div "Show More" at bounding box center [173, 604] width 62 height 18
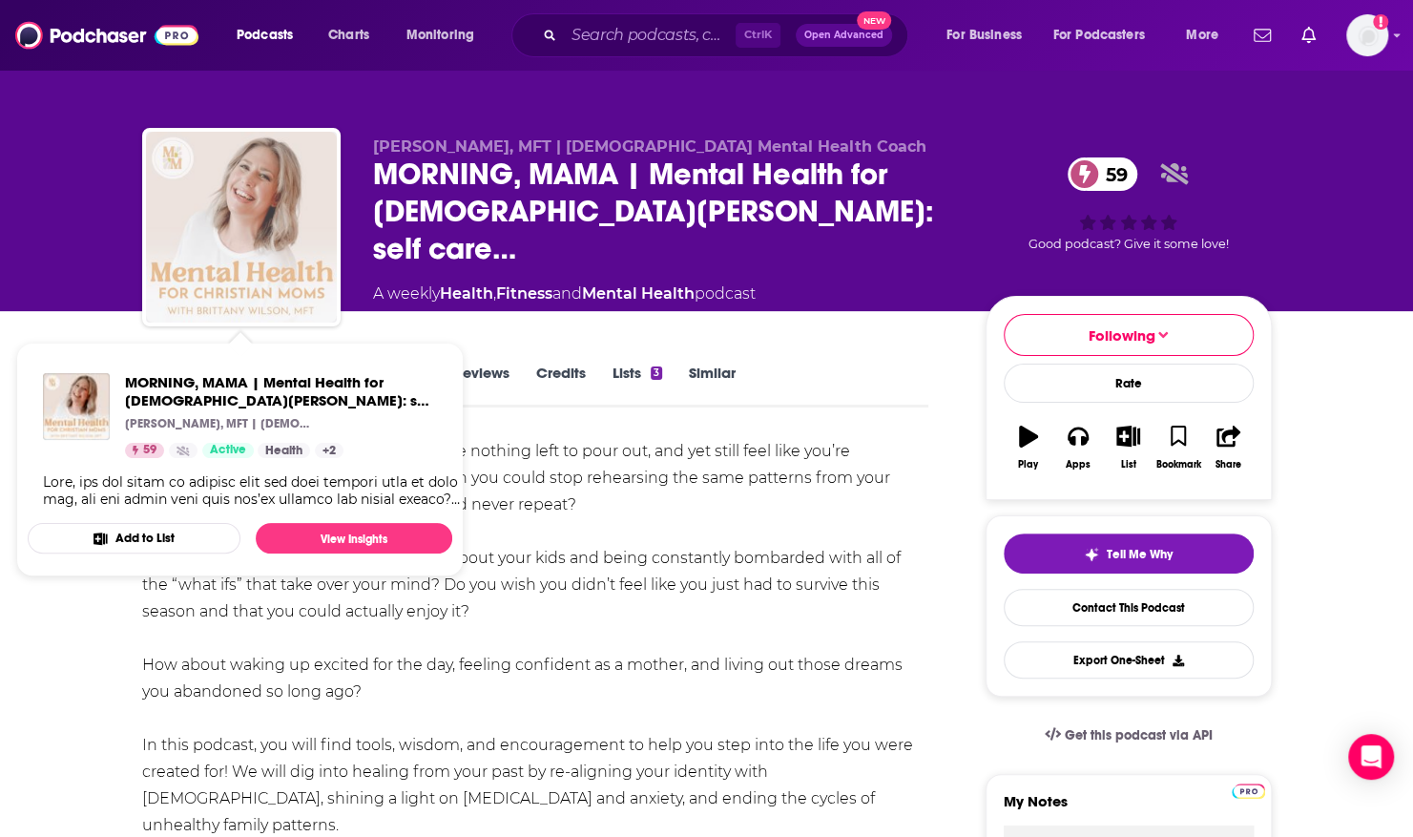
click at [270, 139] on img "MORNING, MAMA | Mental Health for Christian Moms: self care, mom overwhelm, mom…" at bounding box center [241, 227] width 191 height 191
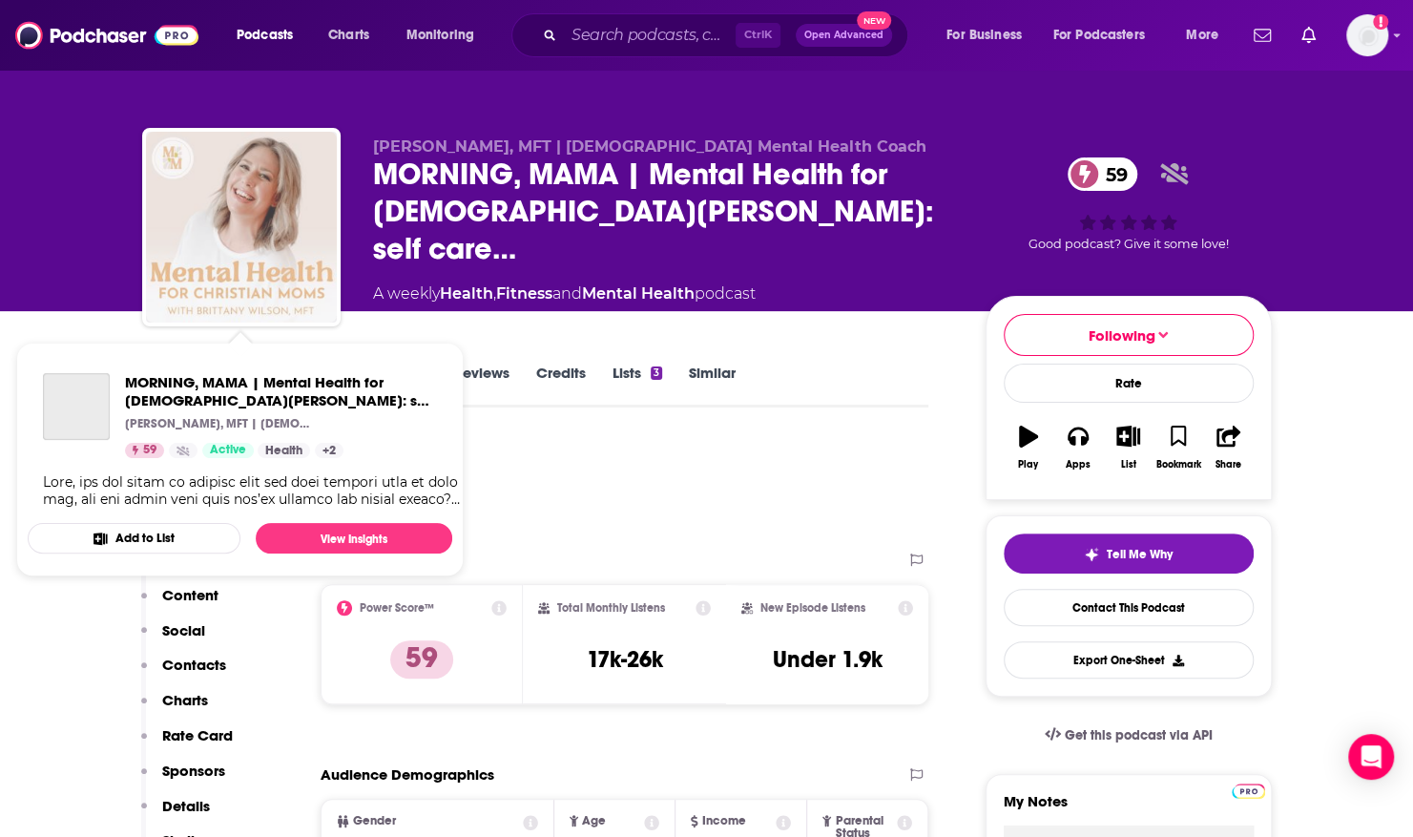
click at [310, 210] on img "MORNING, MAMA | Mental Health for Christian Moms: self care, mom overwhelm, mom…" at bounding box center [241, 227] width 191 height 191
click at [250, 277] on img "MORNING, MAMA | Mental Health for Christian Moms: self care, mom overwhelm, mom…" at bounding box center [241, 227] width 191 height 191
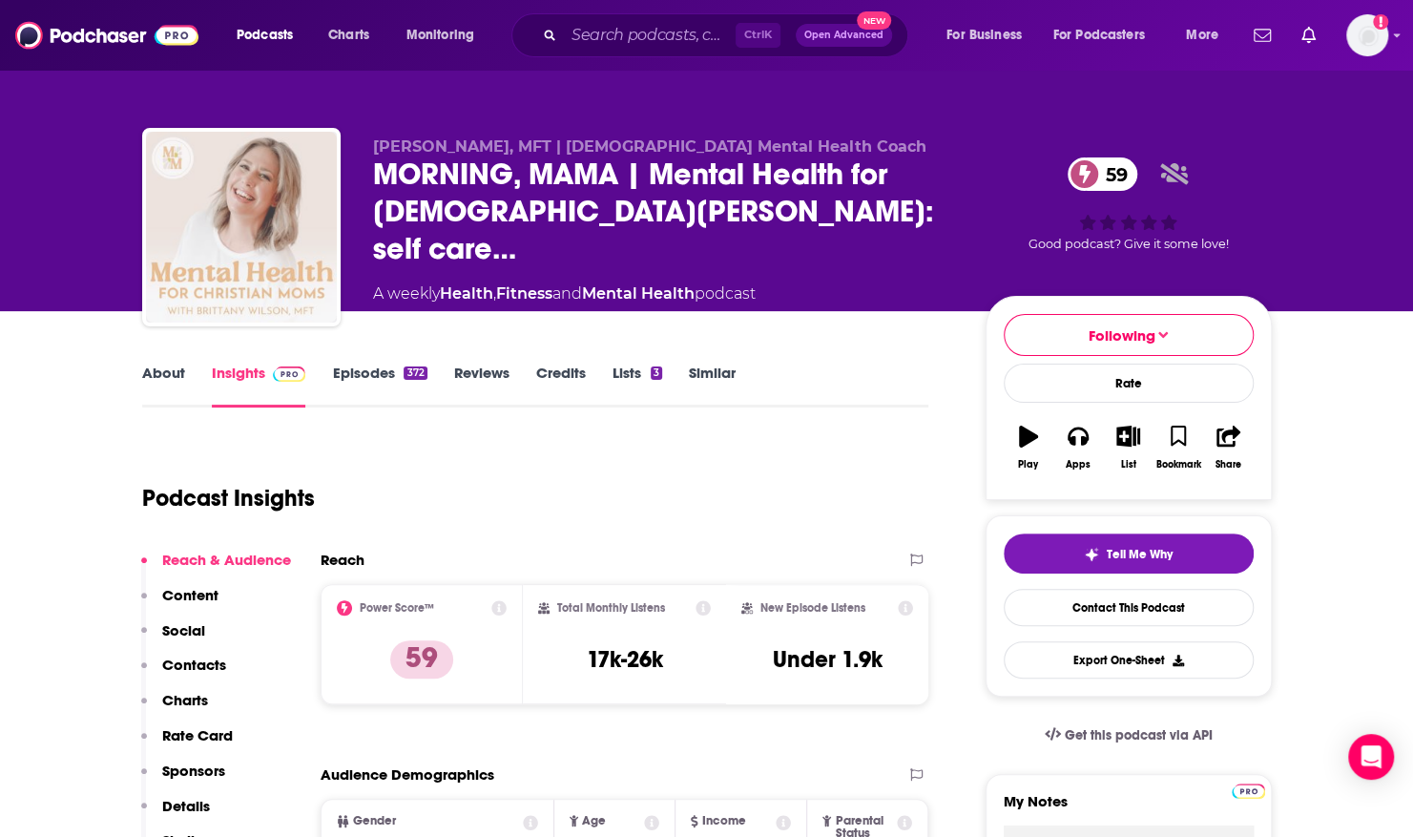
click at [250, 277] on img "MORNING, MAMA | Mental Health for Christian Moms: self care, mom overwhelm, mom…" at bounding box center [241, 227] width 191 height 191
click at [282, 202] on img "MORNING, MAMA | Mental Health for Christian Moms: self care, mom overwhelm, mom…" at bounding box center [241, 227] width 191 height 191
click at [204, 163] on img "MORNING, MAMA | Mental Health for Christian Moms: self care, mom overwhelm, mom…" at bounding box center [241, 227] width 191 height 191
click at [244, 368] on link "Insights" at bounding box center [259, 386] width 94 height 44
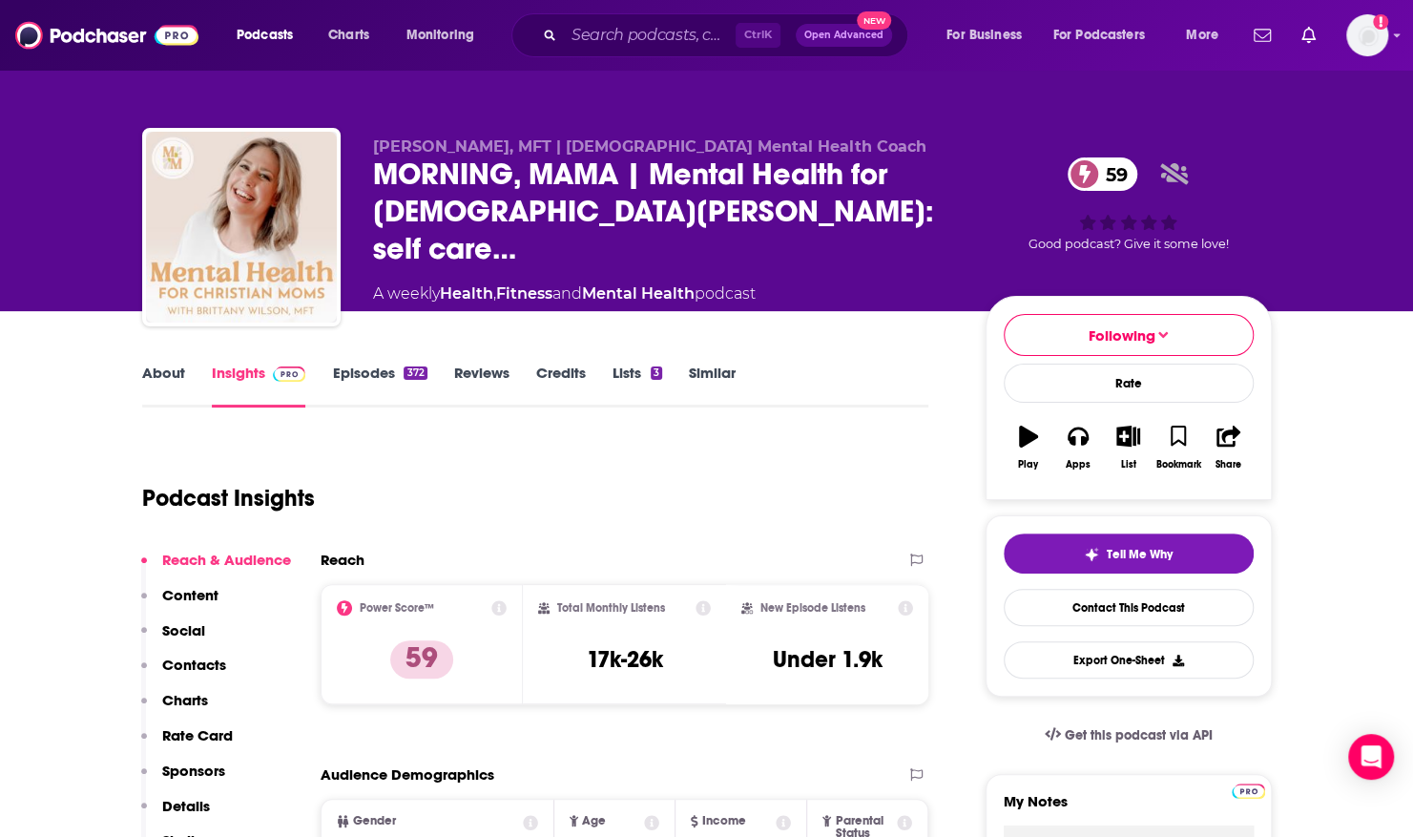
click at [238, 374] on link "Insights" at bounding box center [259, 386] width 94 height 44
click at [162, 371] on link "About" at bounding box center [163, 386] width 43 height 44
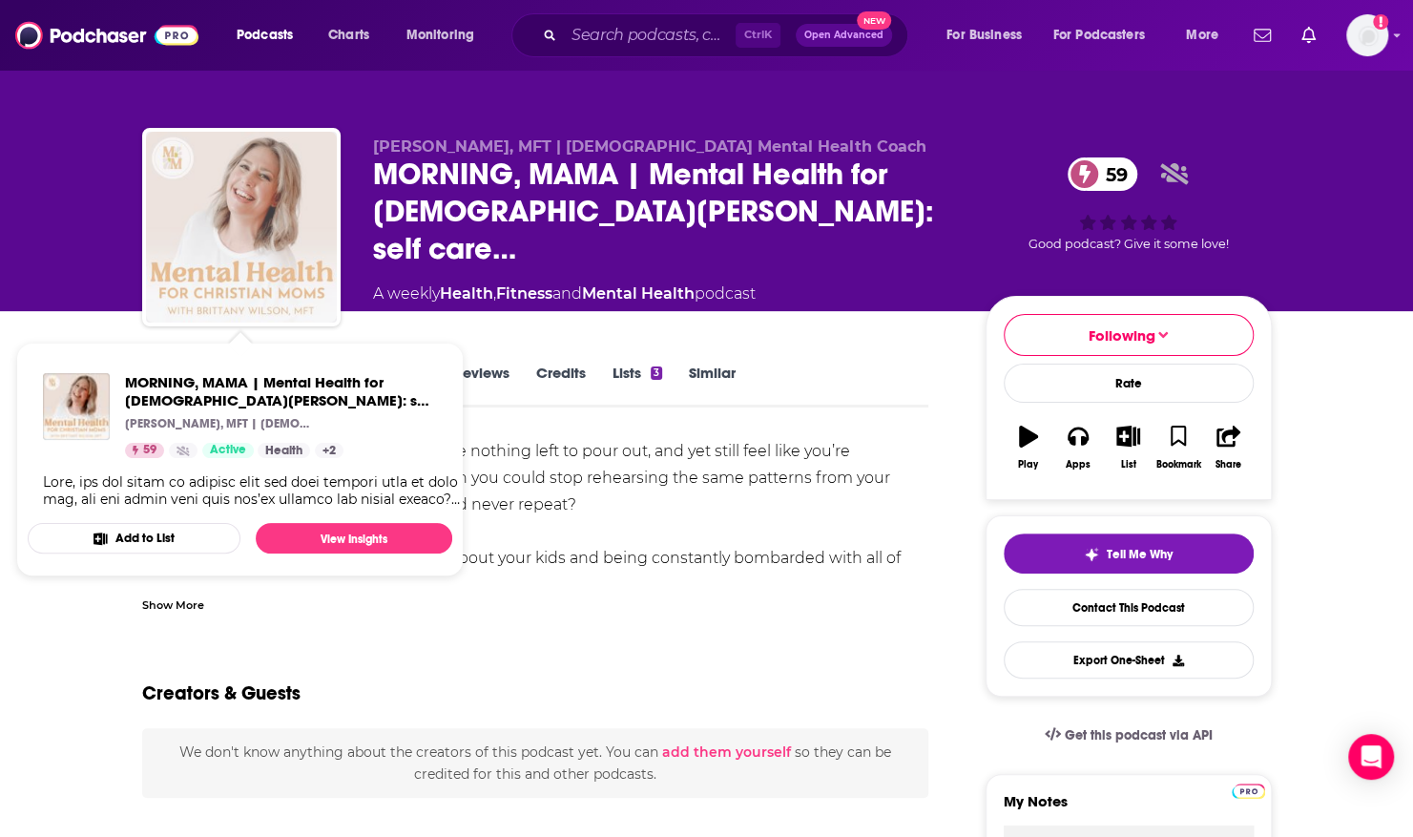
click at [189, 224] on img "MORNING, MAMA | Mental Health for Christian Moms: self care, mom overwhelm, mom…" at bounding box center [241, 227] width 191 height 191
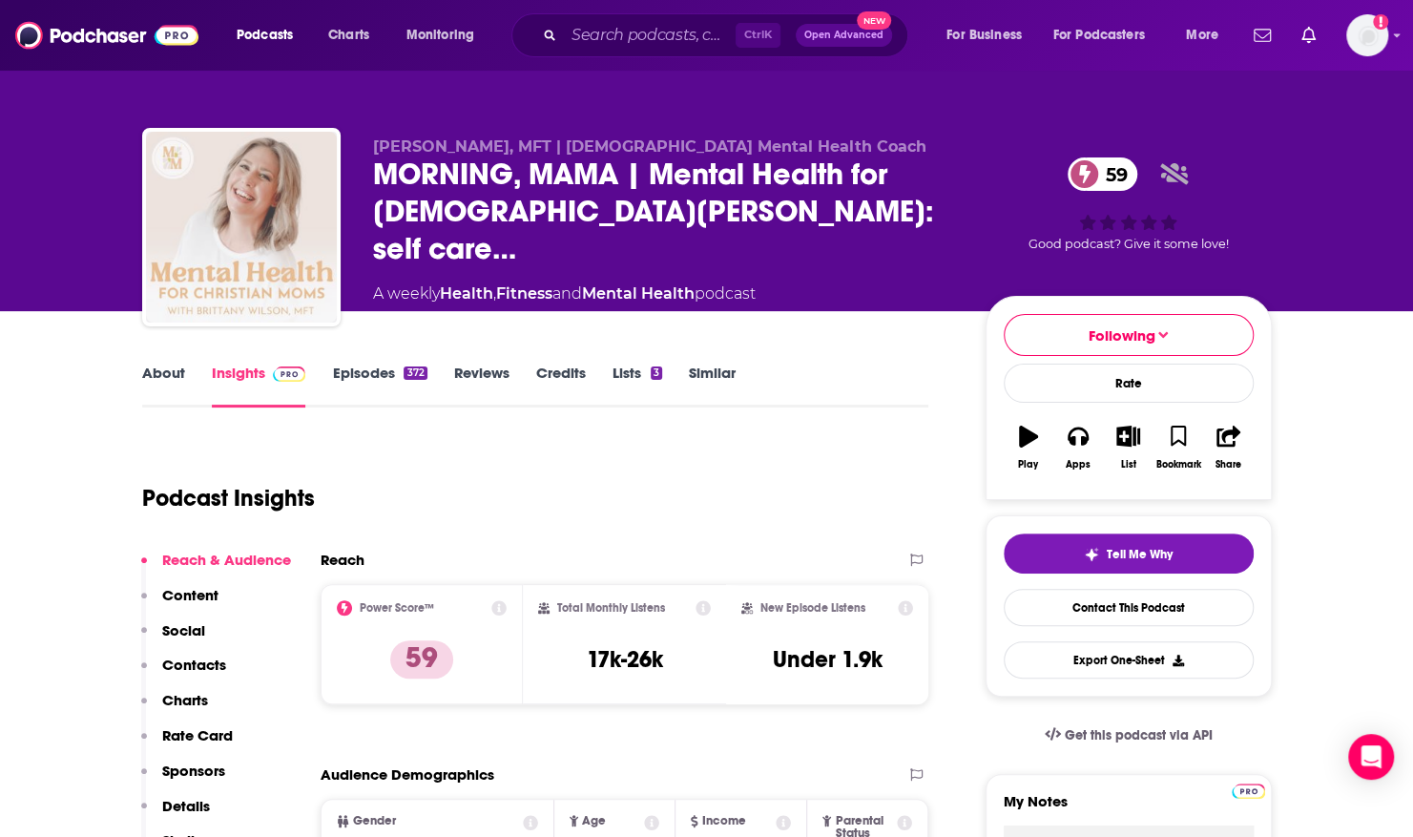
click at [189, 224] on img "MORNING, MAMA | Mental Health for Christian Moms: self care, mom overwhelm, mom…" at bounding box center [241, 227] width 191 height 191
click at [356, 368] on link "Episodes 372" at bounding box center [379, 386] width 94 height 44
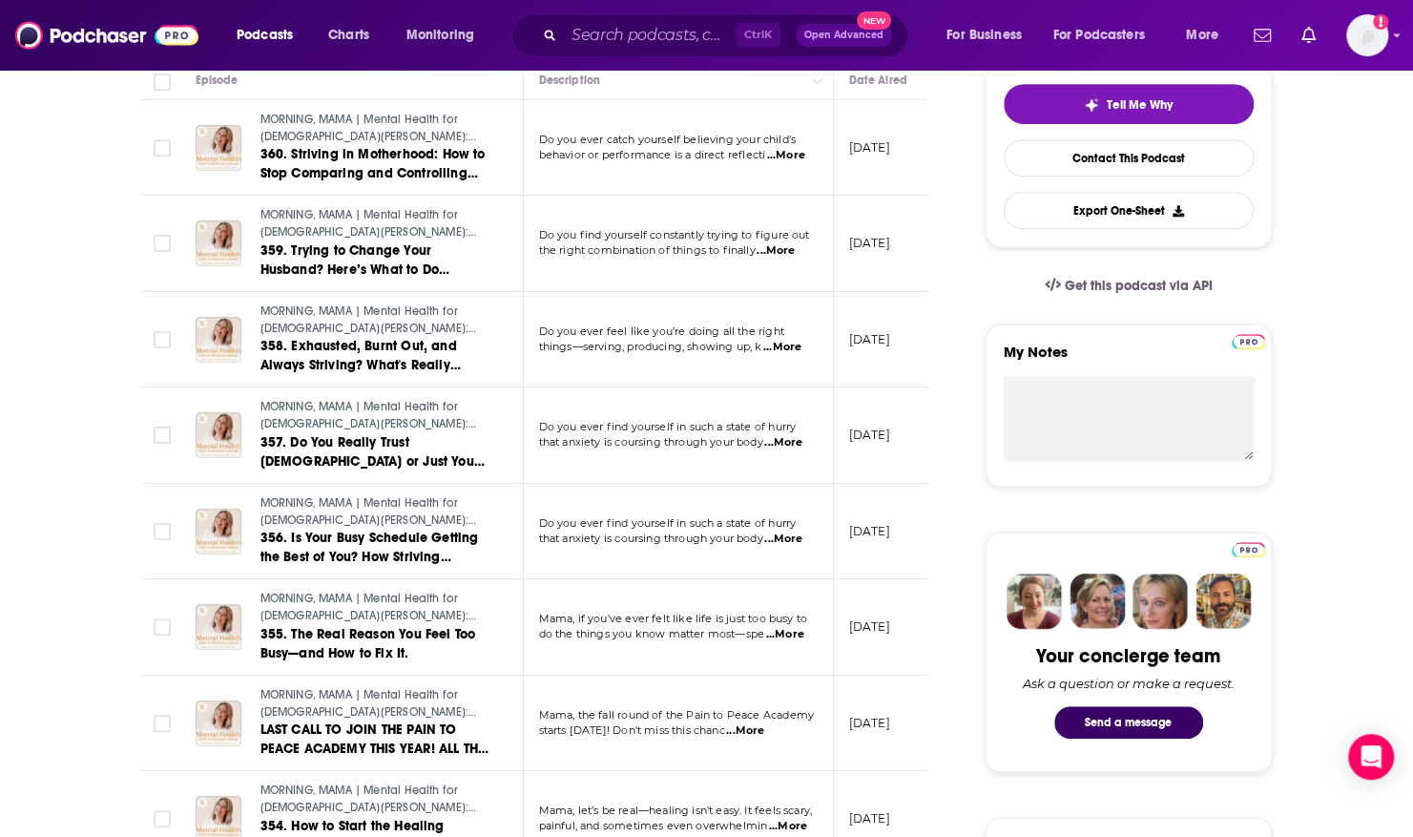
scroll to position [474, 0]
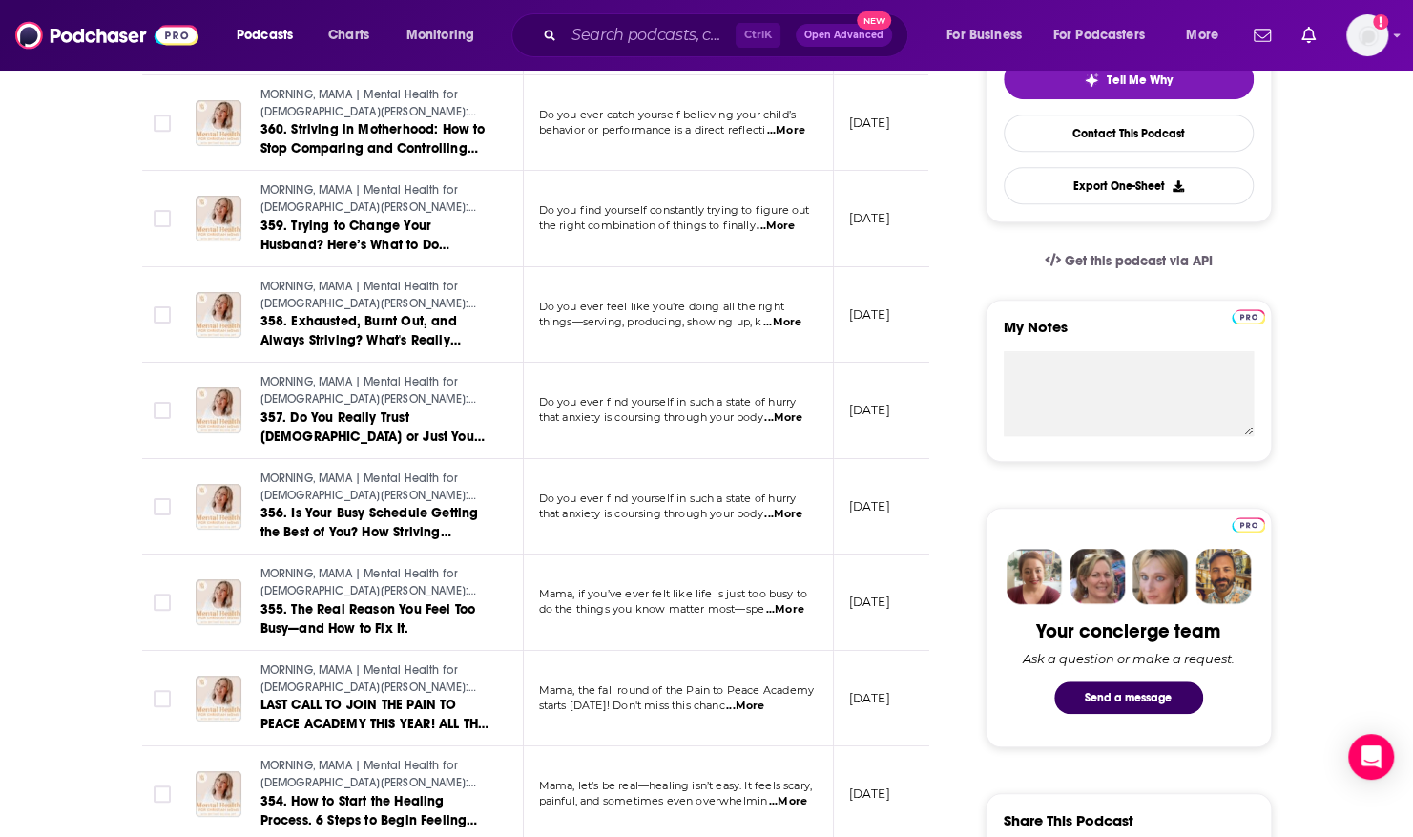
click at [788, 602] on span "...More" at bounding box center [785, 609] width 38 height 15
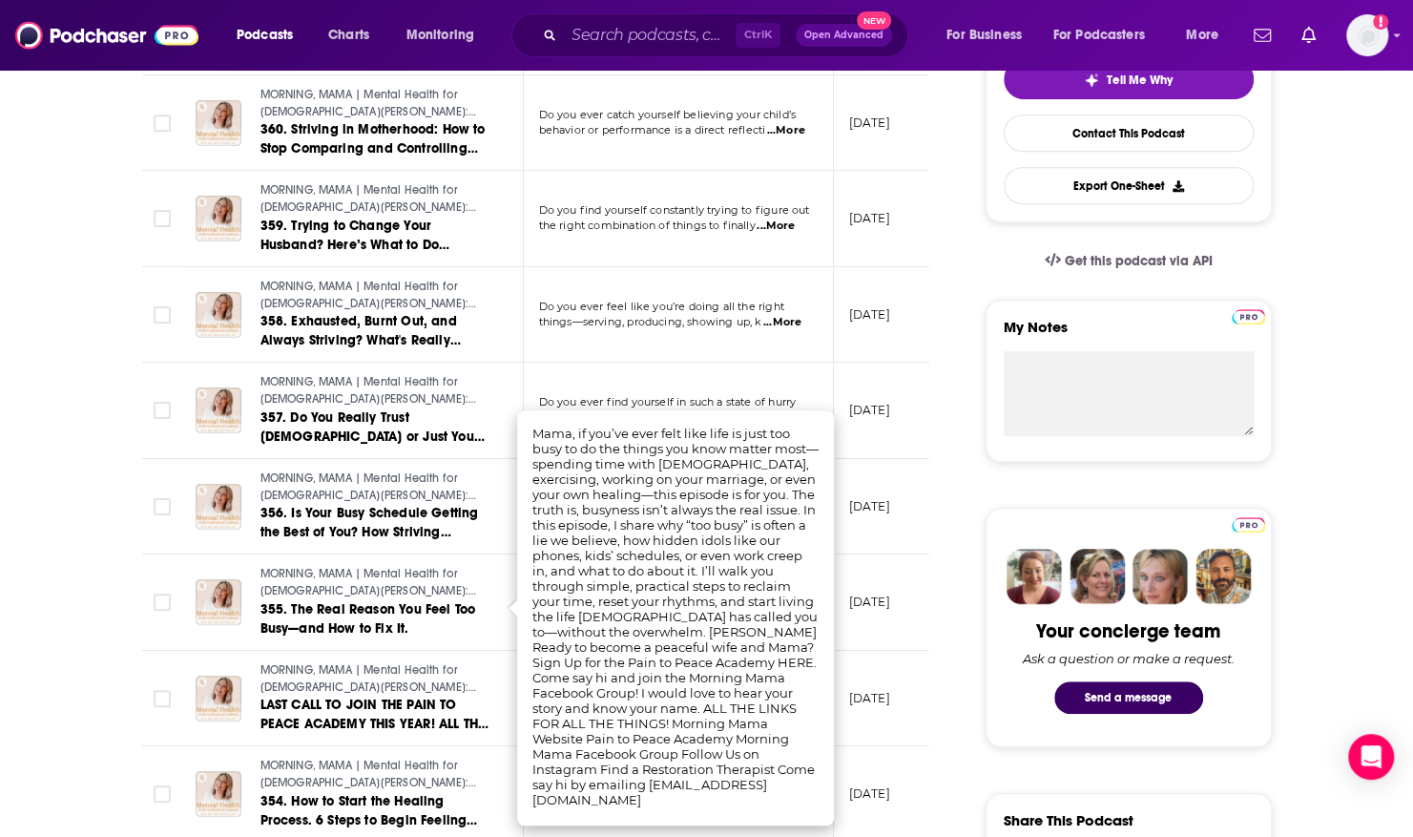
click at [729, 315] on span "things—serving, producing, showing up, k" at bounding box center [650, 321] width 223 height 13
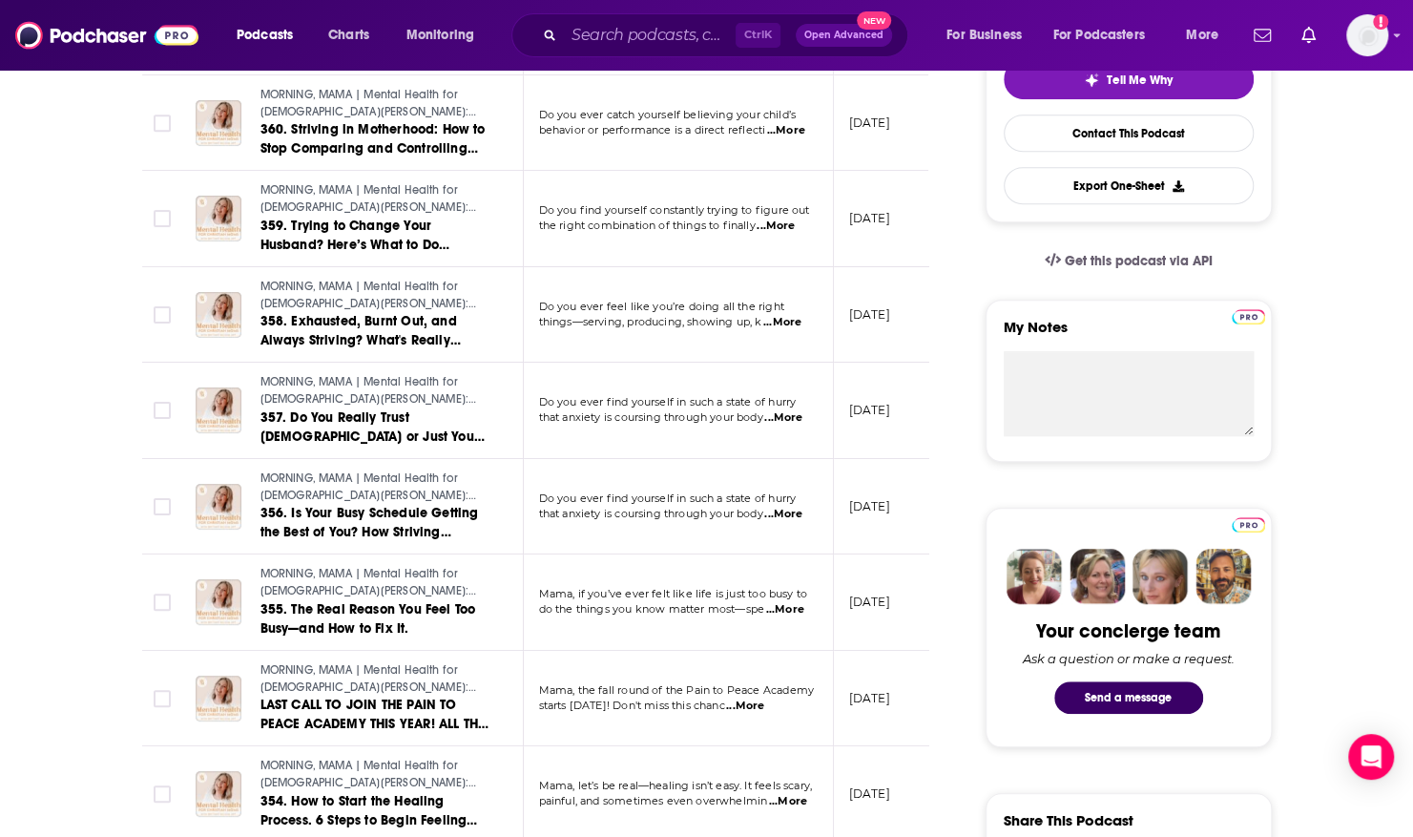
click at [790, 318] on span "...More" at bounding box center [782, 322] width 38 height 15
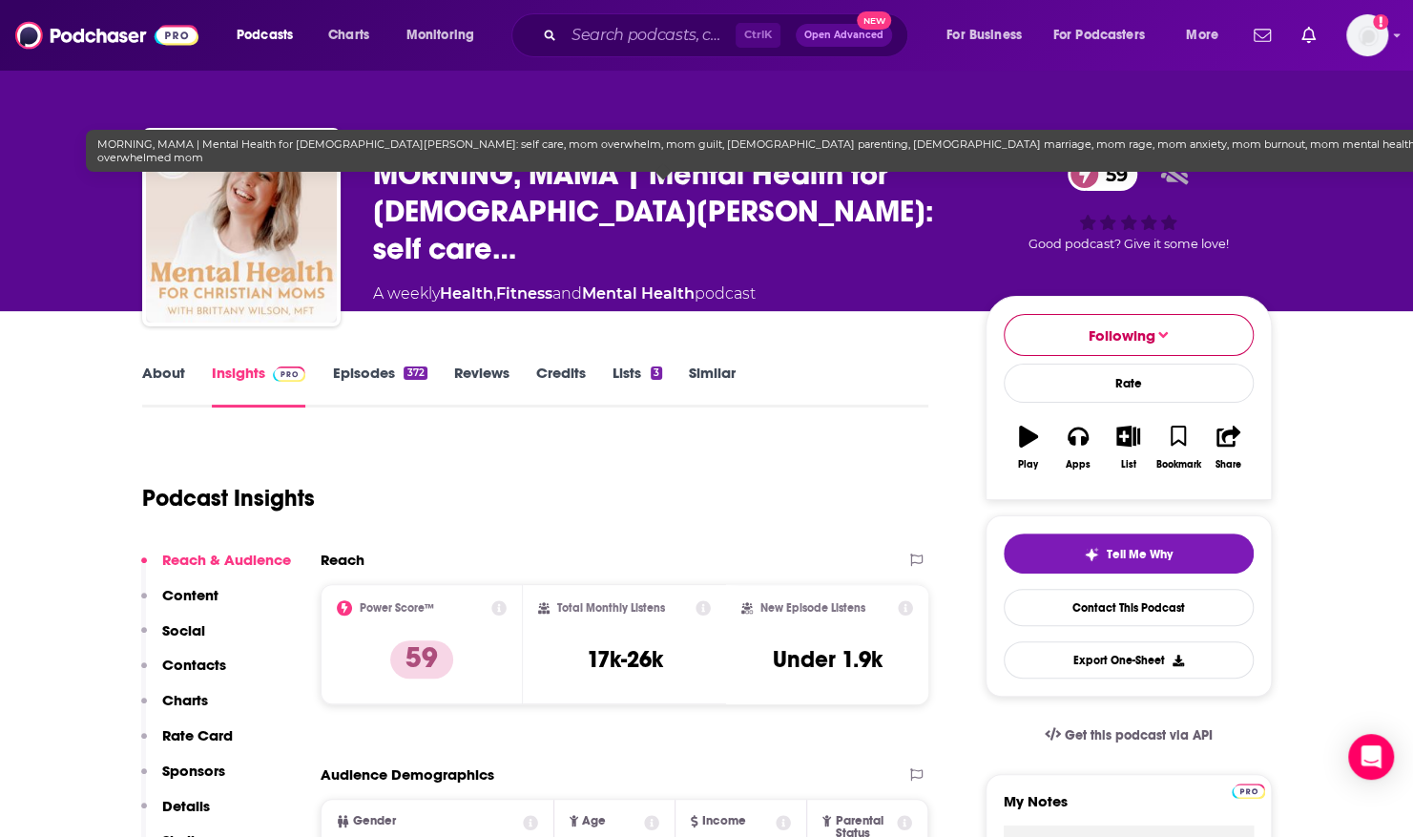
click at [1117, 328] on span "Following" at bounding box center [1122, 335] width 67 height 18
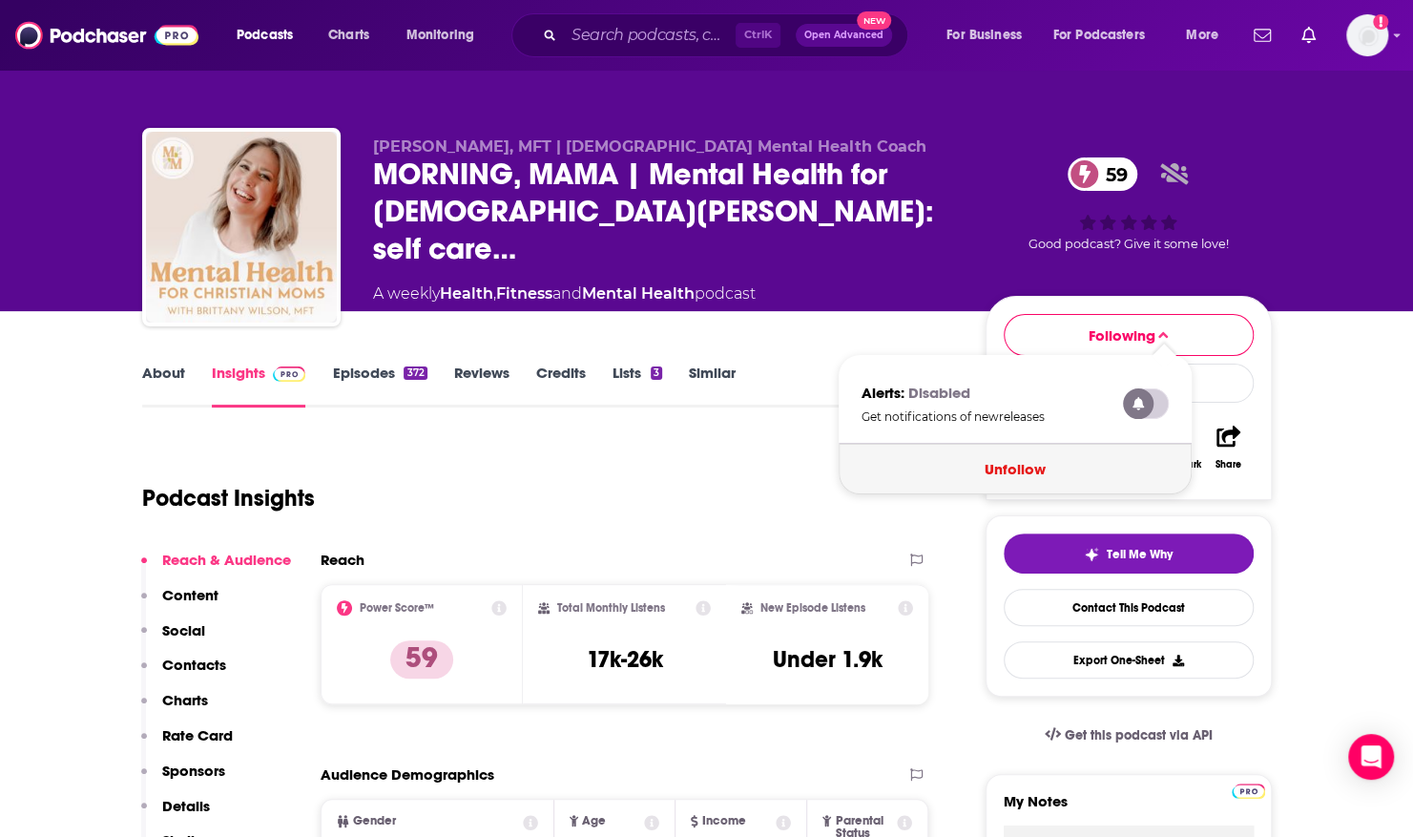
click at [1028, 472] on button "Unfollow" at bounding box center [1015, 469] width 353 height 51
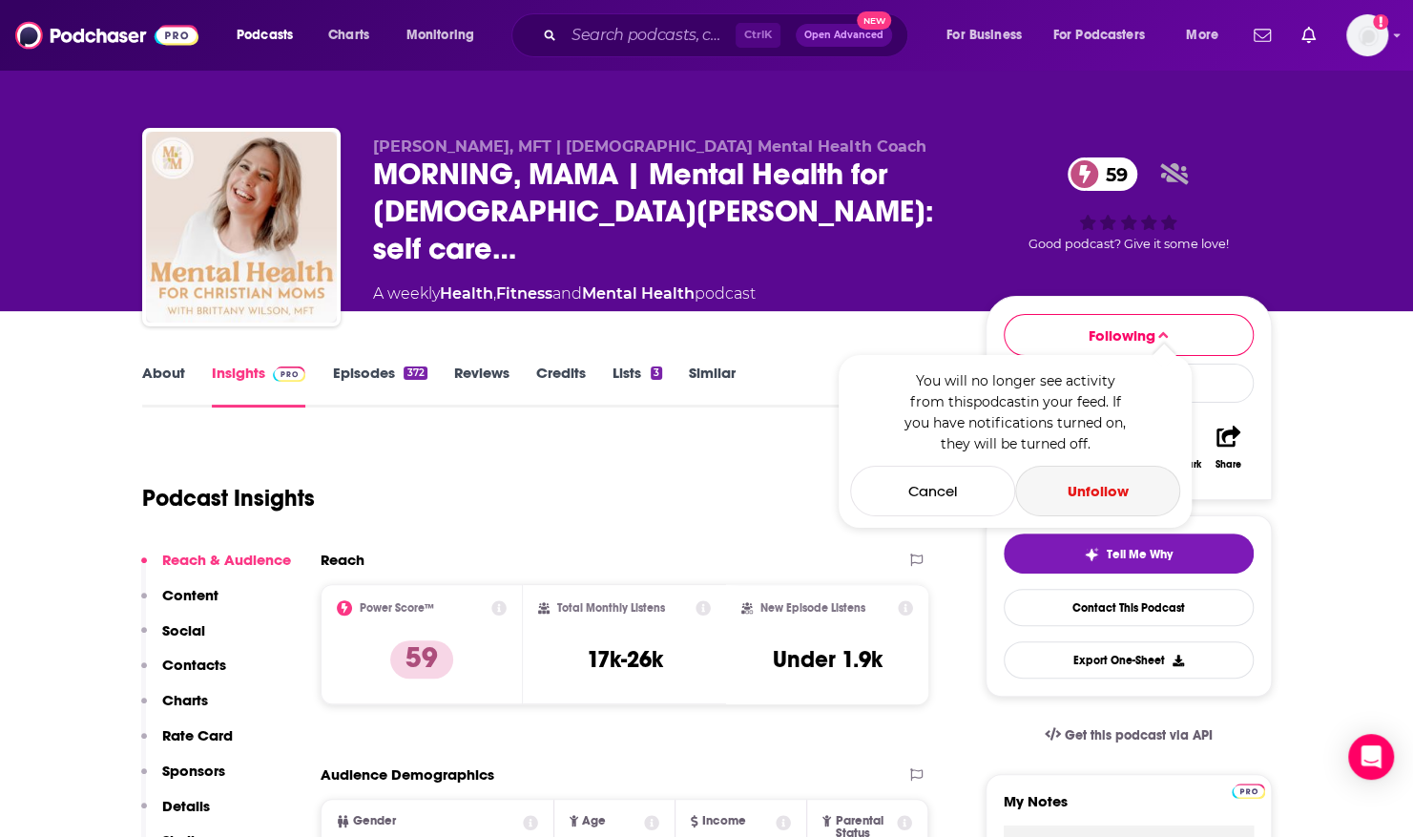
click at [1099, 491] on button "Unfollow" at bounding box center [1097, 491] width 165 height 51
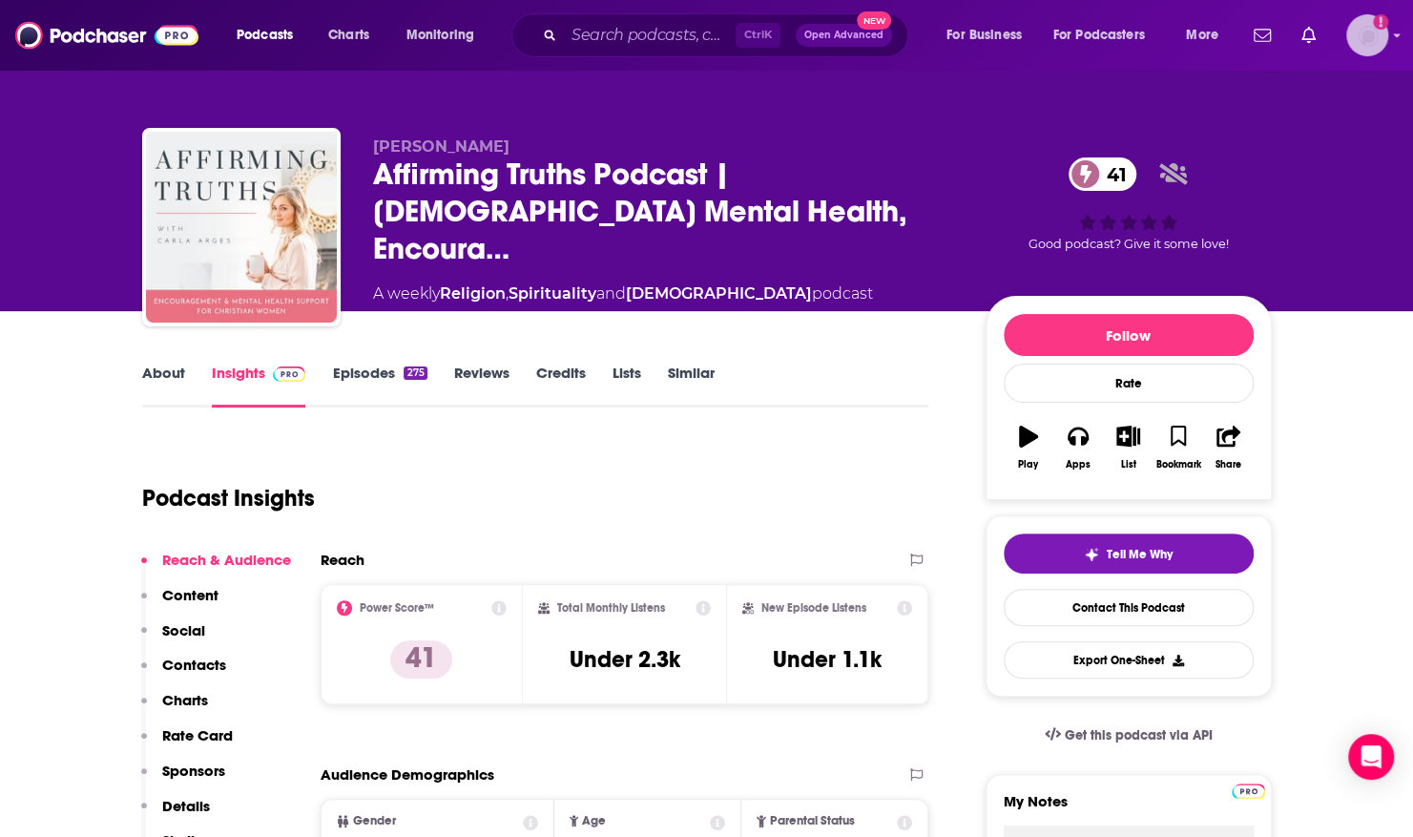
click at [1379, 27] on icon "Add a profile image" at bounding box center [1380, 21] width 15 height 15
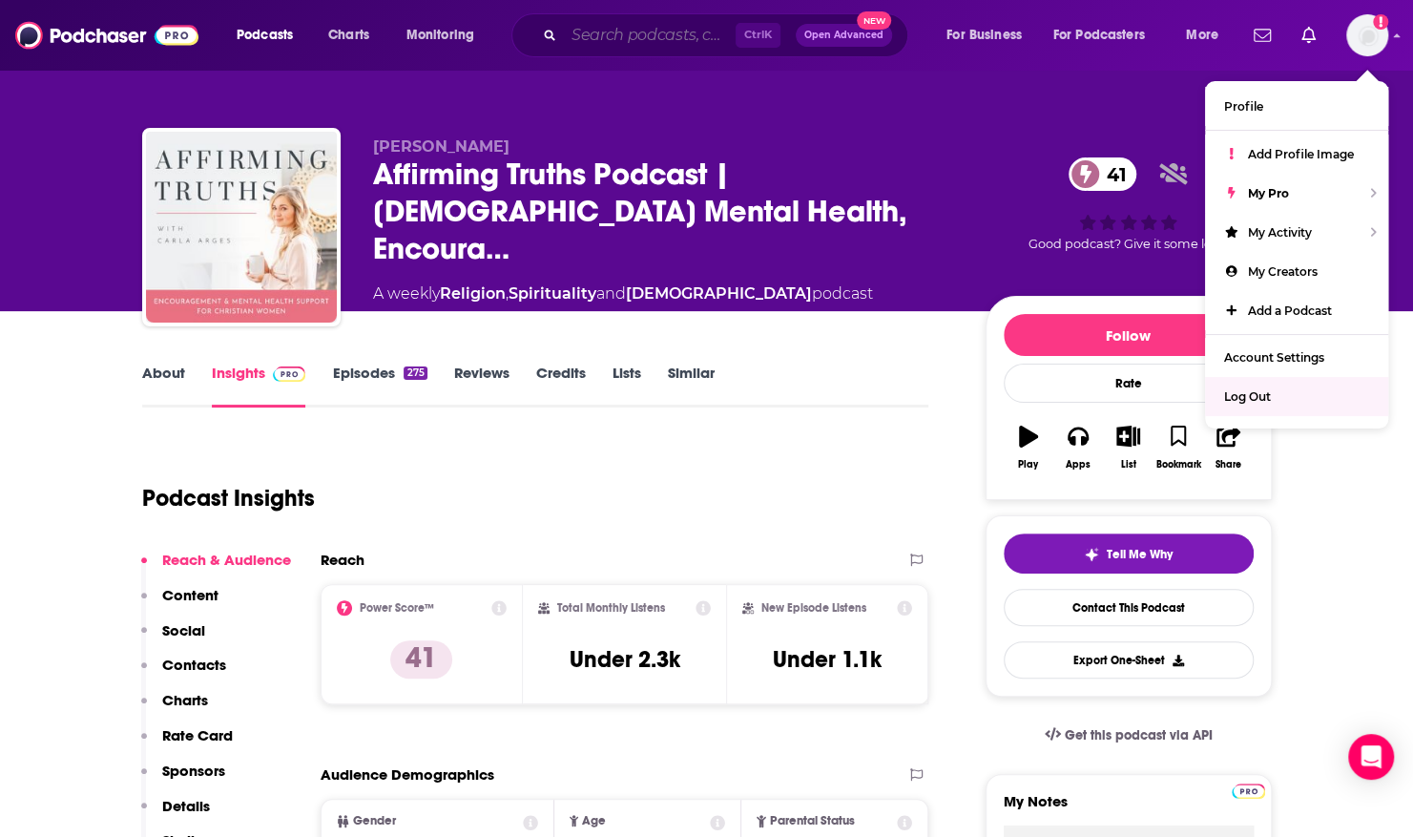
click at [585, 29] on input "Search podcasts, credits, & more..." at bounding box center [650, 35] width 172 height 31
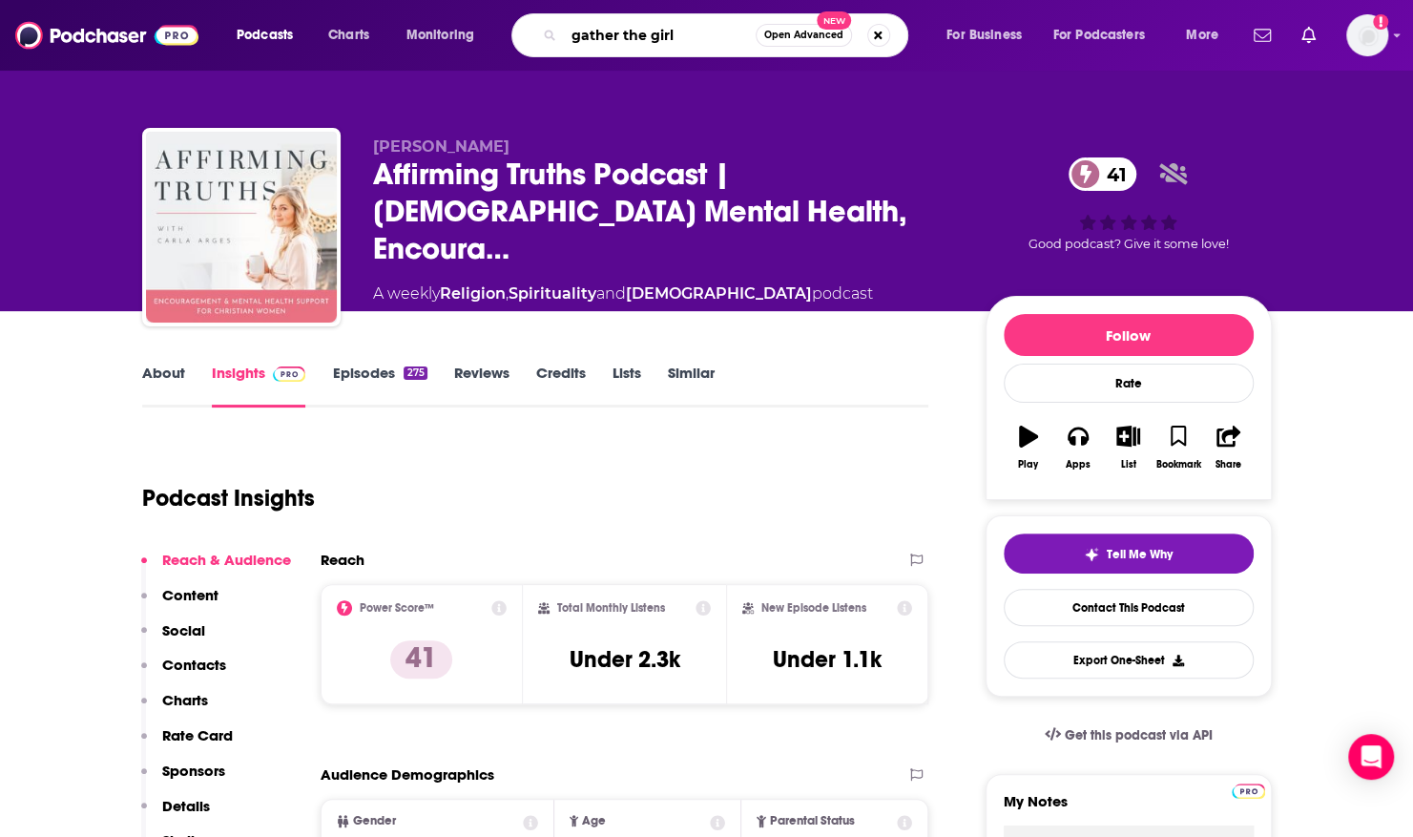
type input "gather the girls"
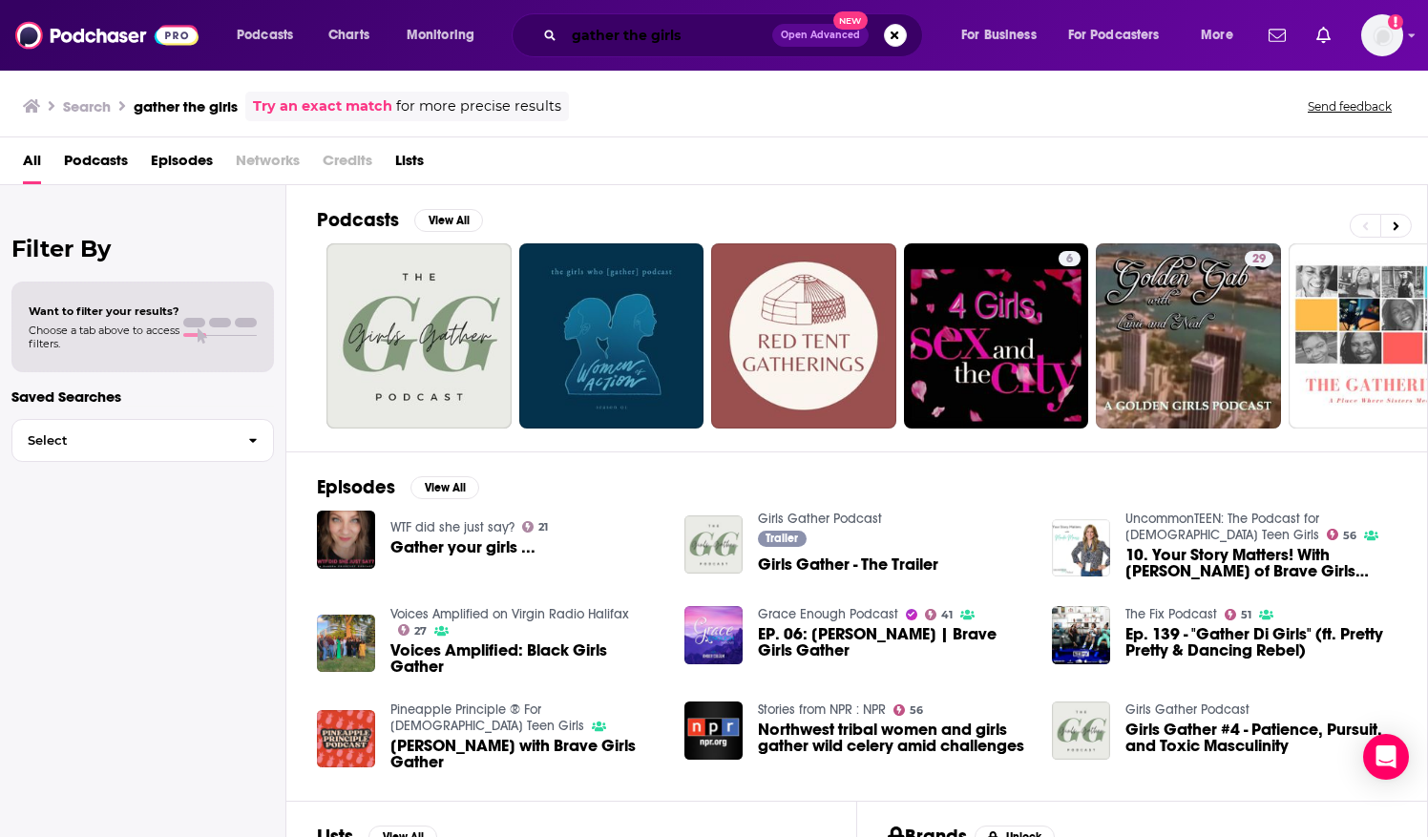
click at [693, 32] on input "gather the girls" at bounding box center [668, 35] width 208 height 31
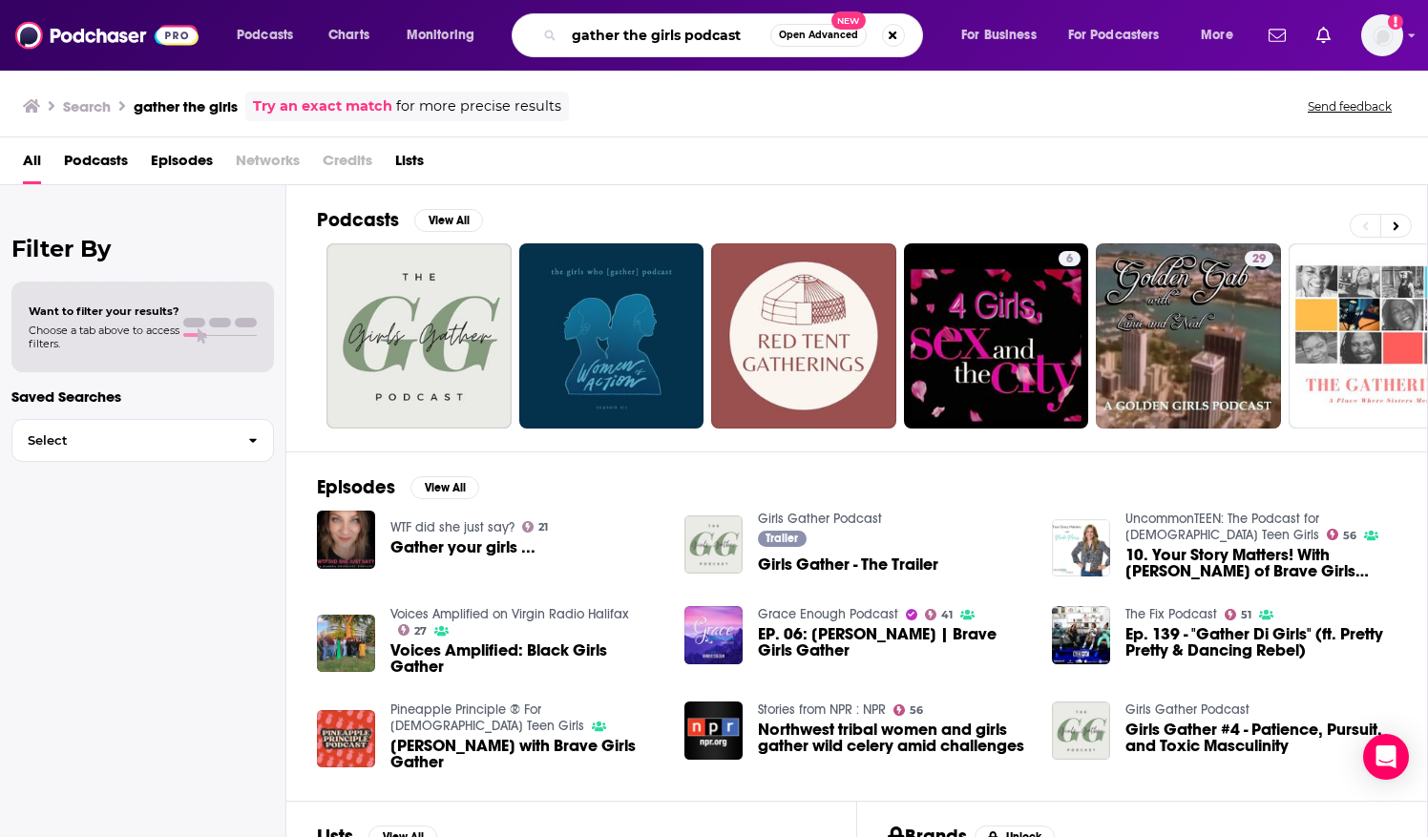
type input "gather the girls podcast"
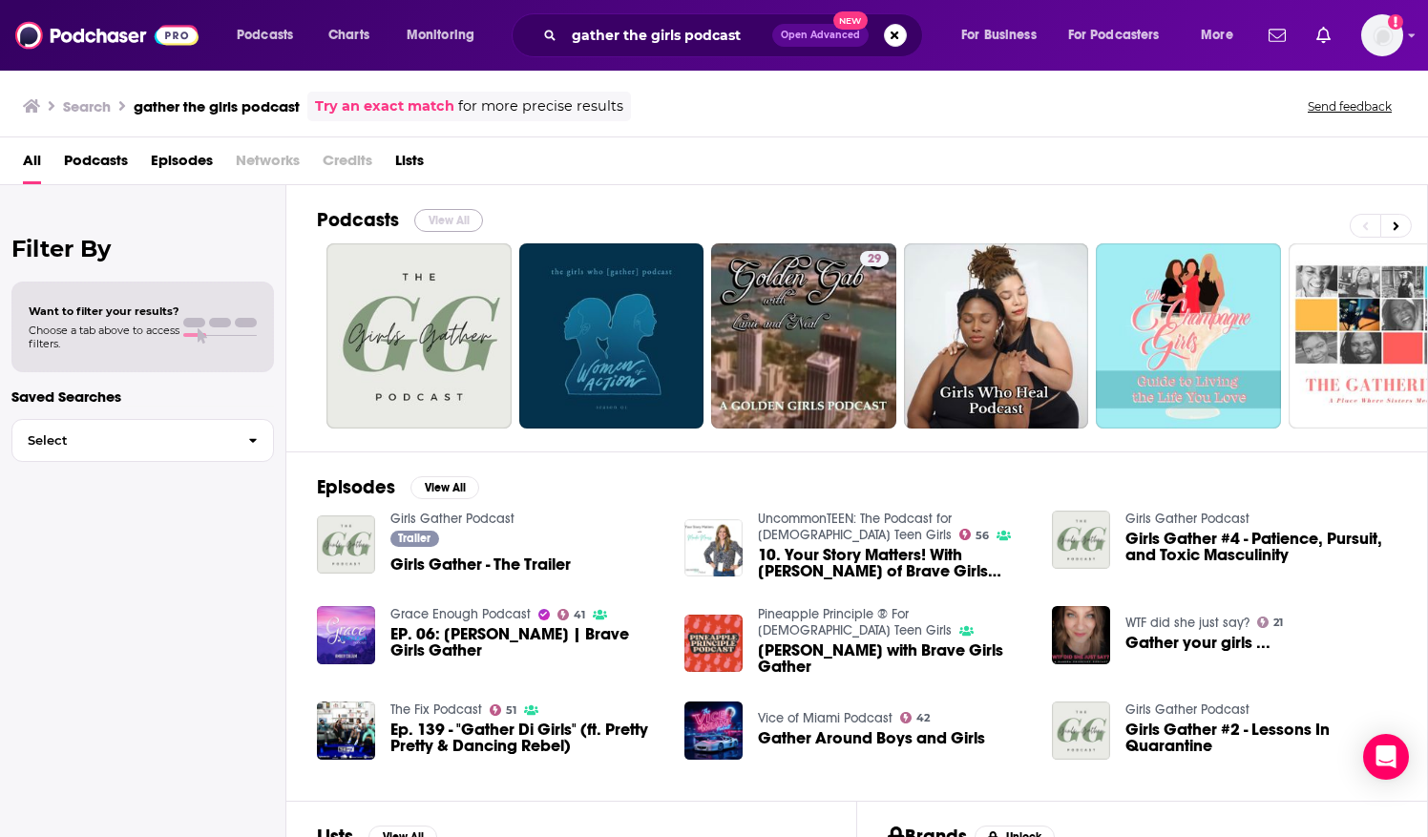
click at [428, 221] on button "View All" at bounding box center [448, 220] width 69 height 23
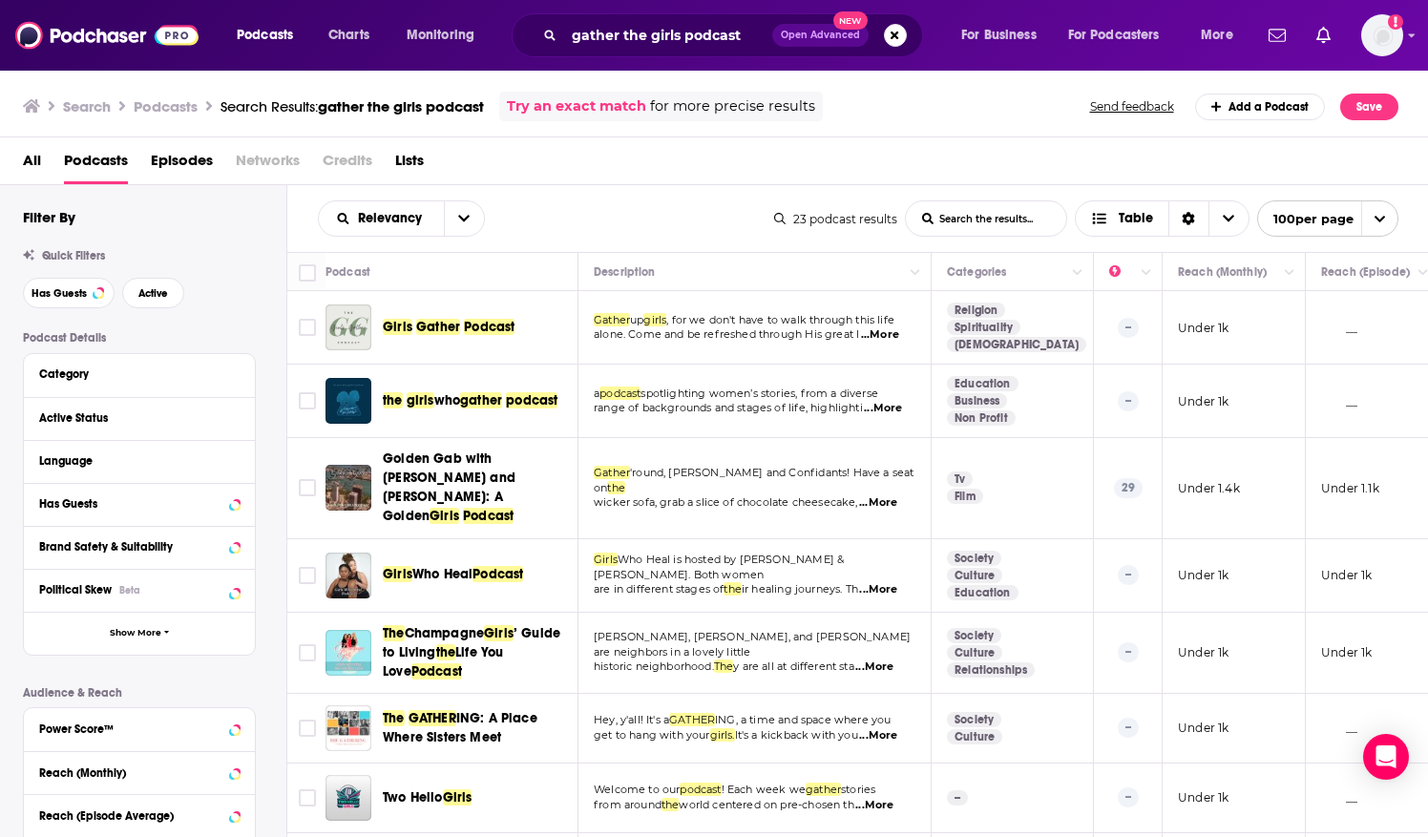
click at [953, 218] on podcast-list-search-input "List Search Input" at bounding box center [986, 218] width 160 height 34
click at [101, 366] on button "Category" at bounding box center [134, 374] width 191 height 24
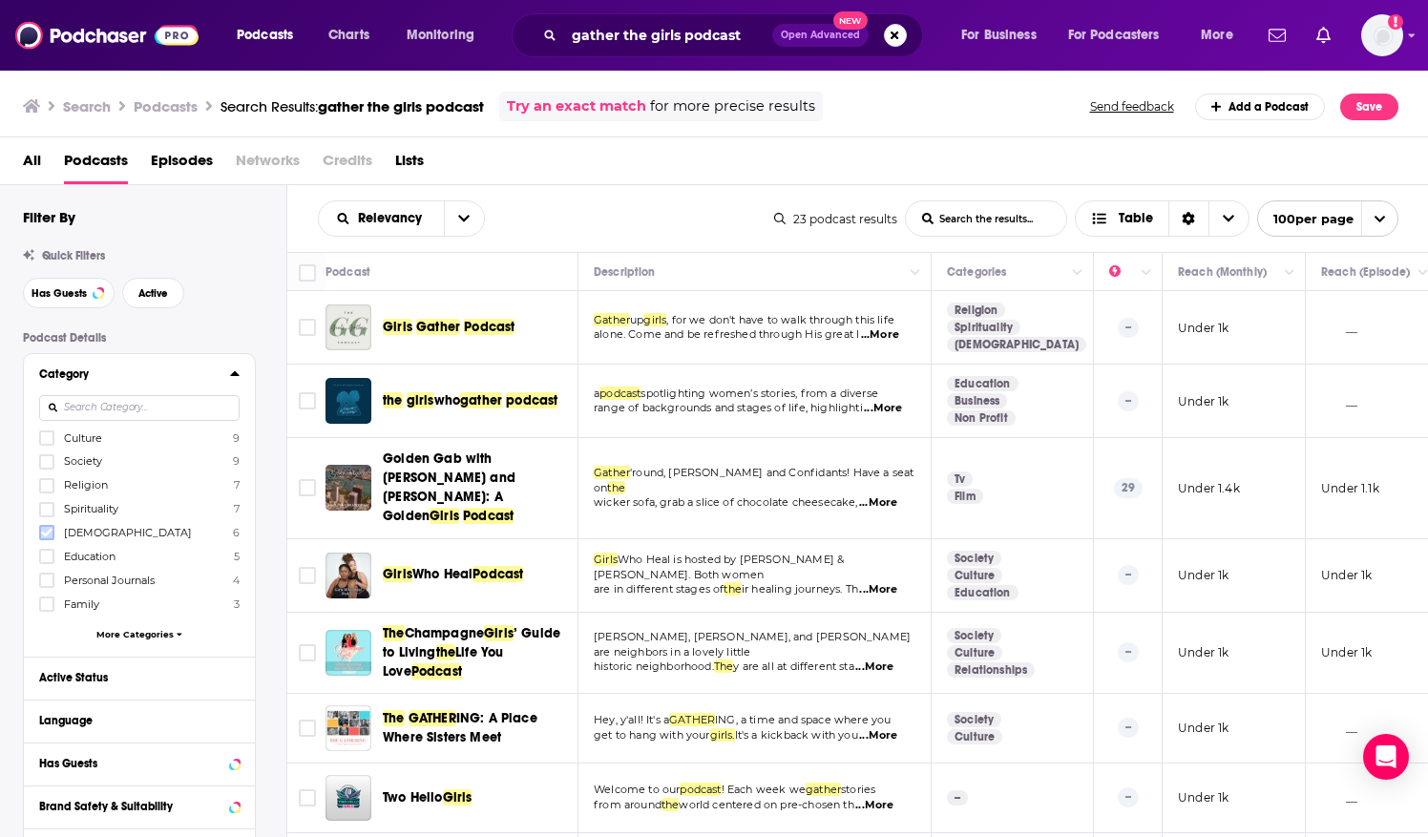
click at [46, 528] on icon at bounding box center [46, 532] width 11 height 11
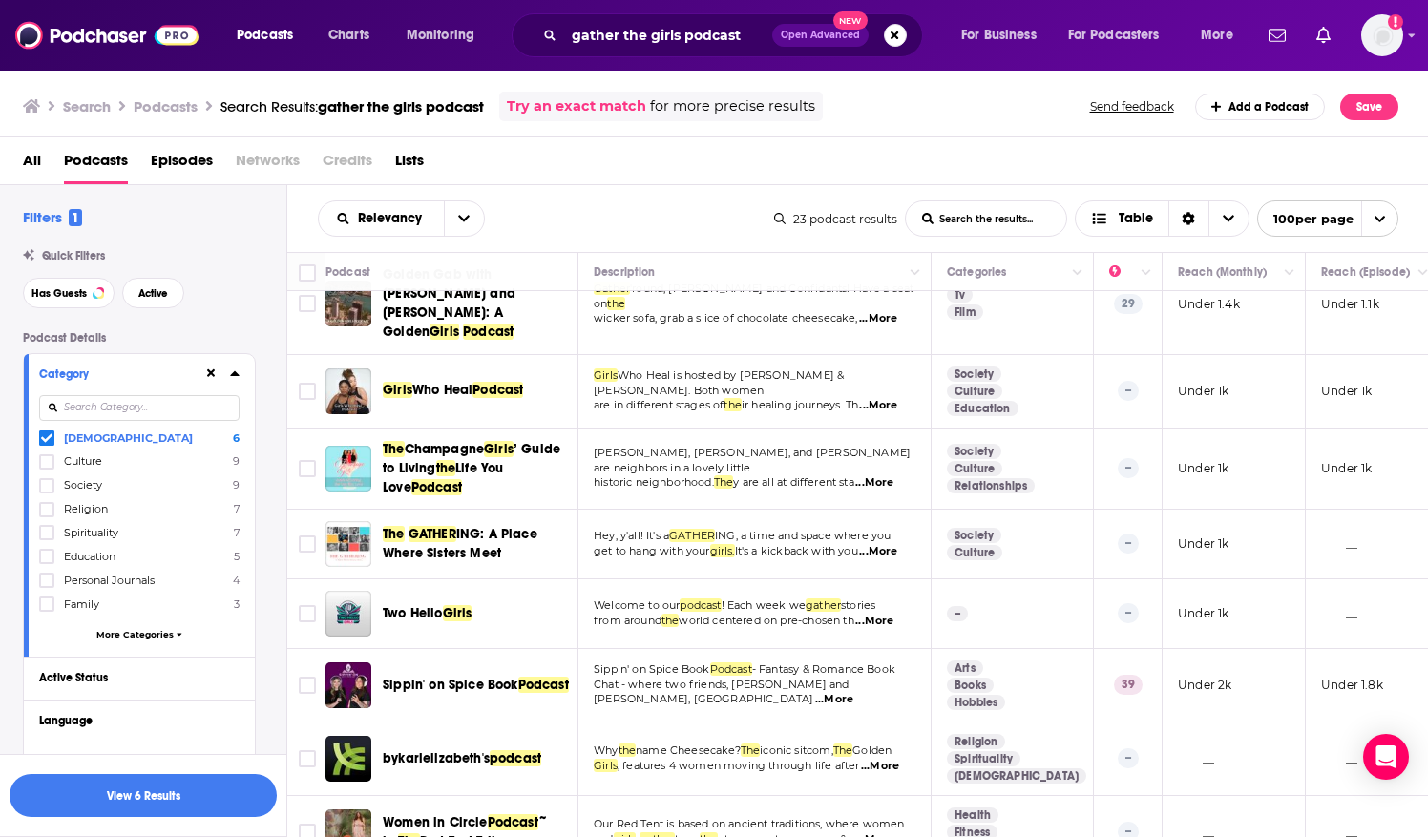
scroll to position [157, 0]
